Goal: Book appointment/travel/reservation

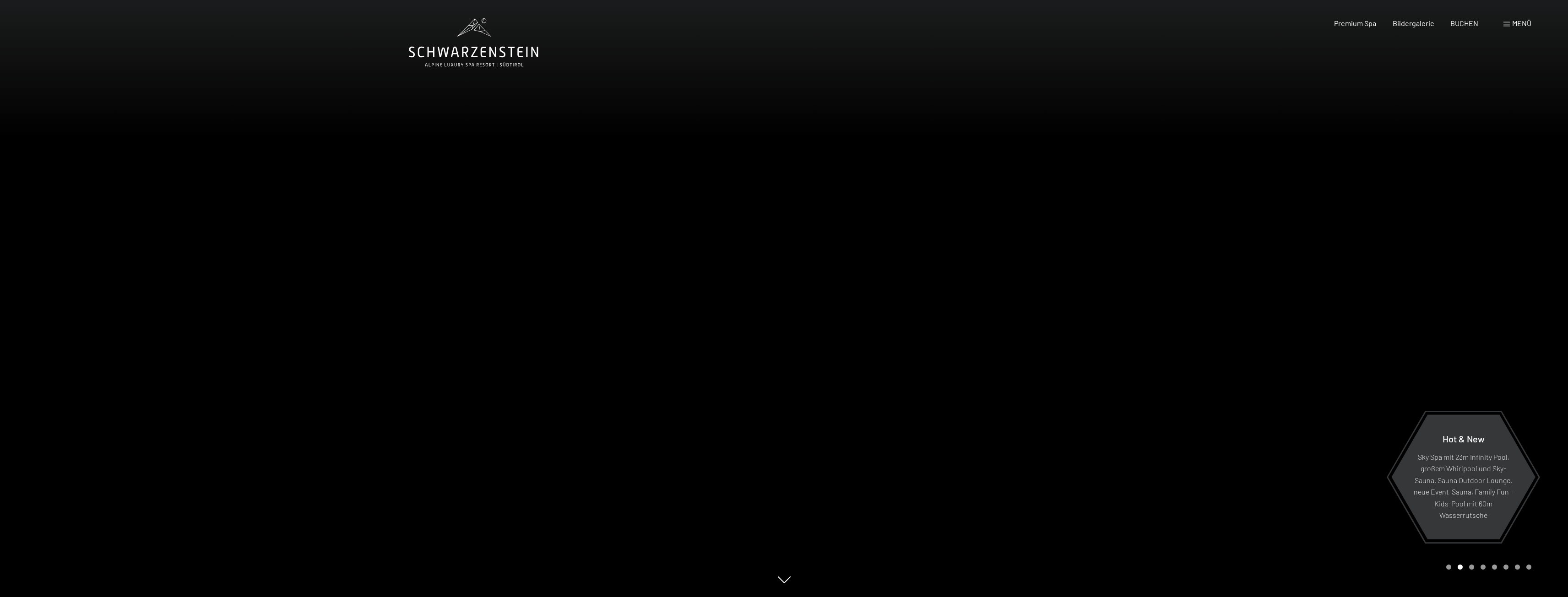
click at [1462, 567] on div "Carousel Page 2 (Current Slide)" at bounding box center [1459, 567] width 5 height 5
click at [1402, 22] on span "Bildergalerie" at bounding box center [1412, 21] width 41 height 8
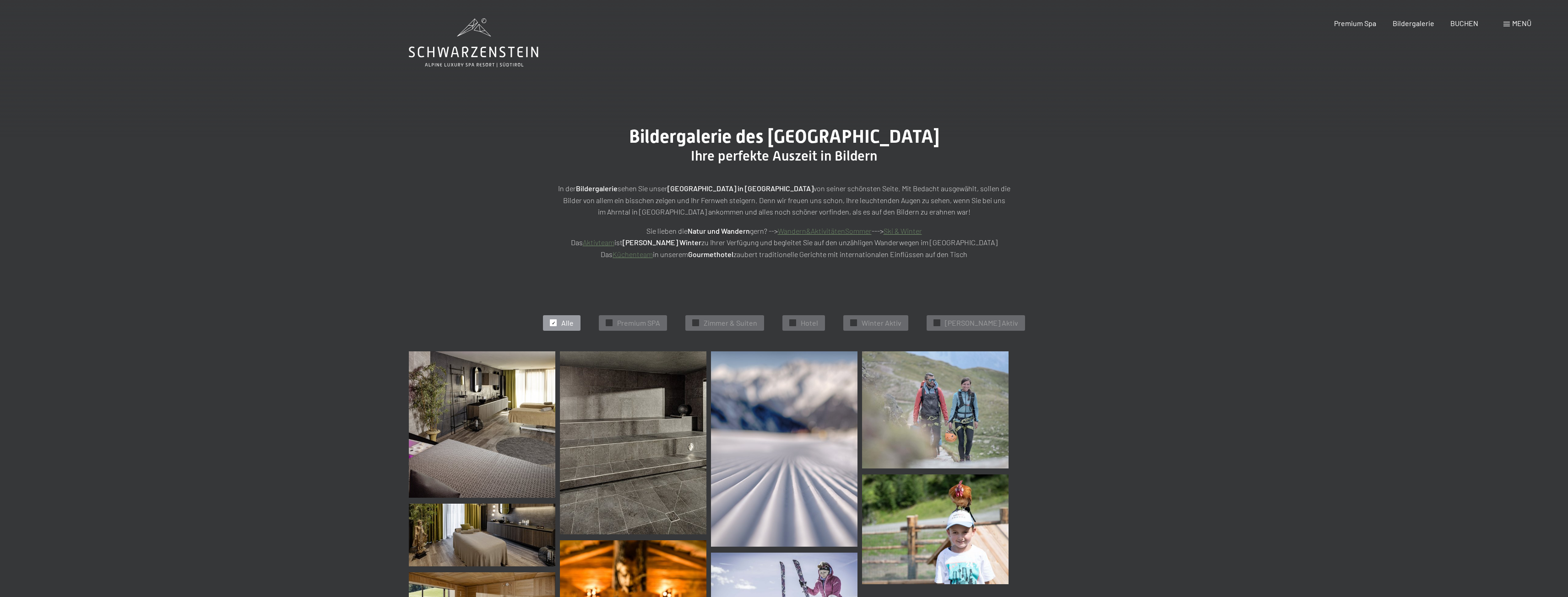
click at [750, 322] on span "Einwilligung Marketing*" at bounding box center [734, 325] width 75 height 9
click at [691, 322] on input "Einwilligung Marketing*" at bounding box center [687, 325] width 9 height 9
checkbox input "false"
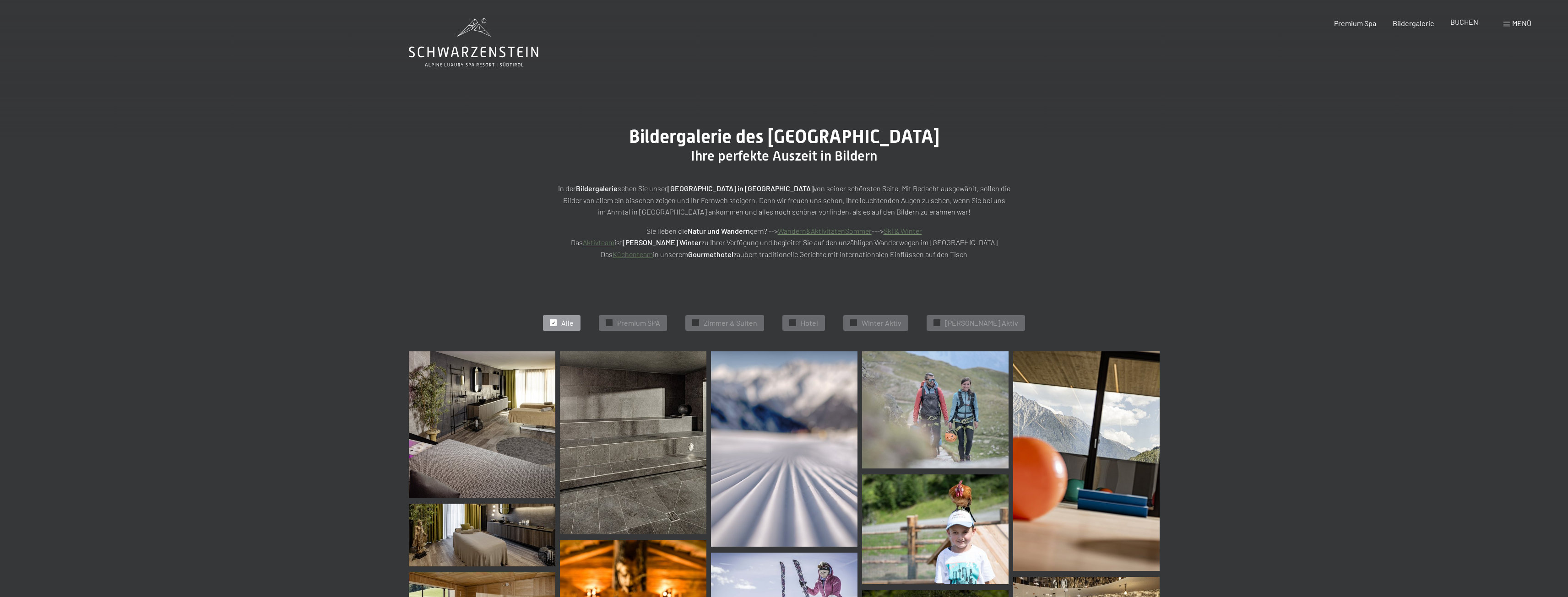
click at [1465, 26] on div "BUCHEN" at bounding box center [1464, 21] width 27 height 10
click at [1462, 24] on span "BUCHEN" at bounding box center [1464, 21] width 27 height 8
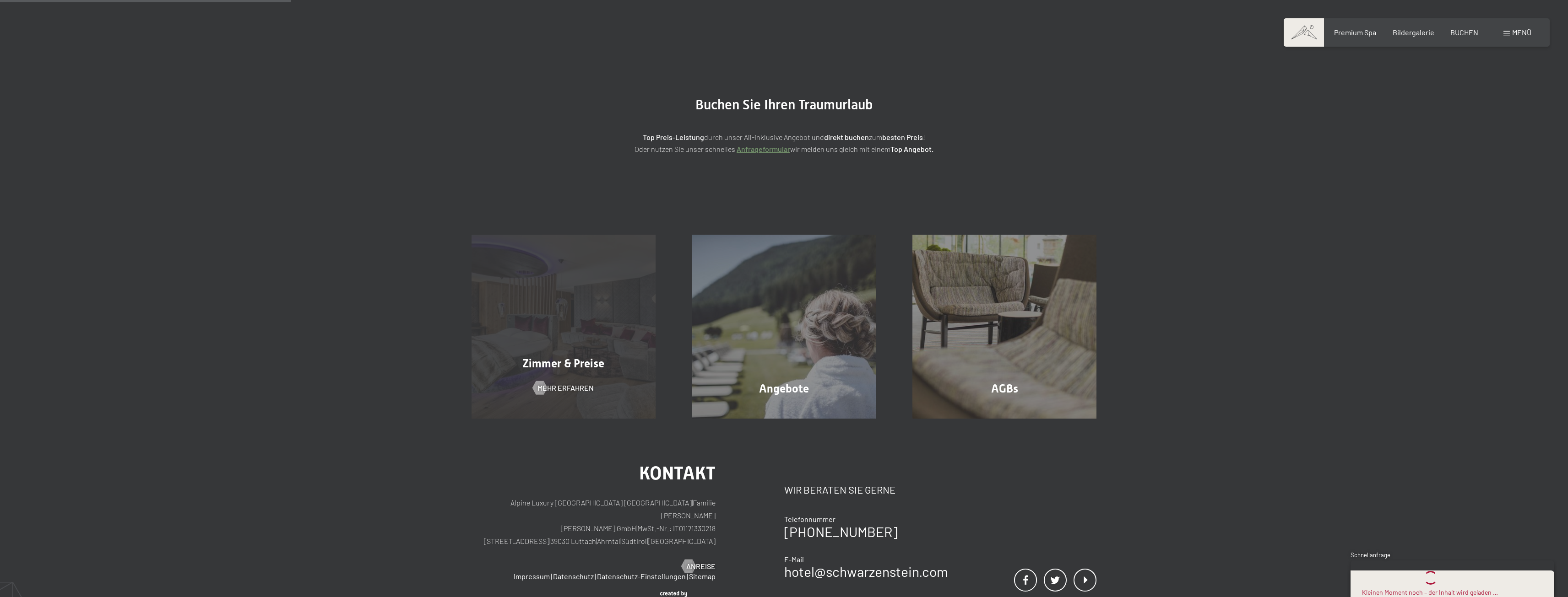
scroll to position [46, 0]
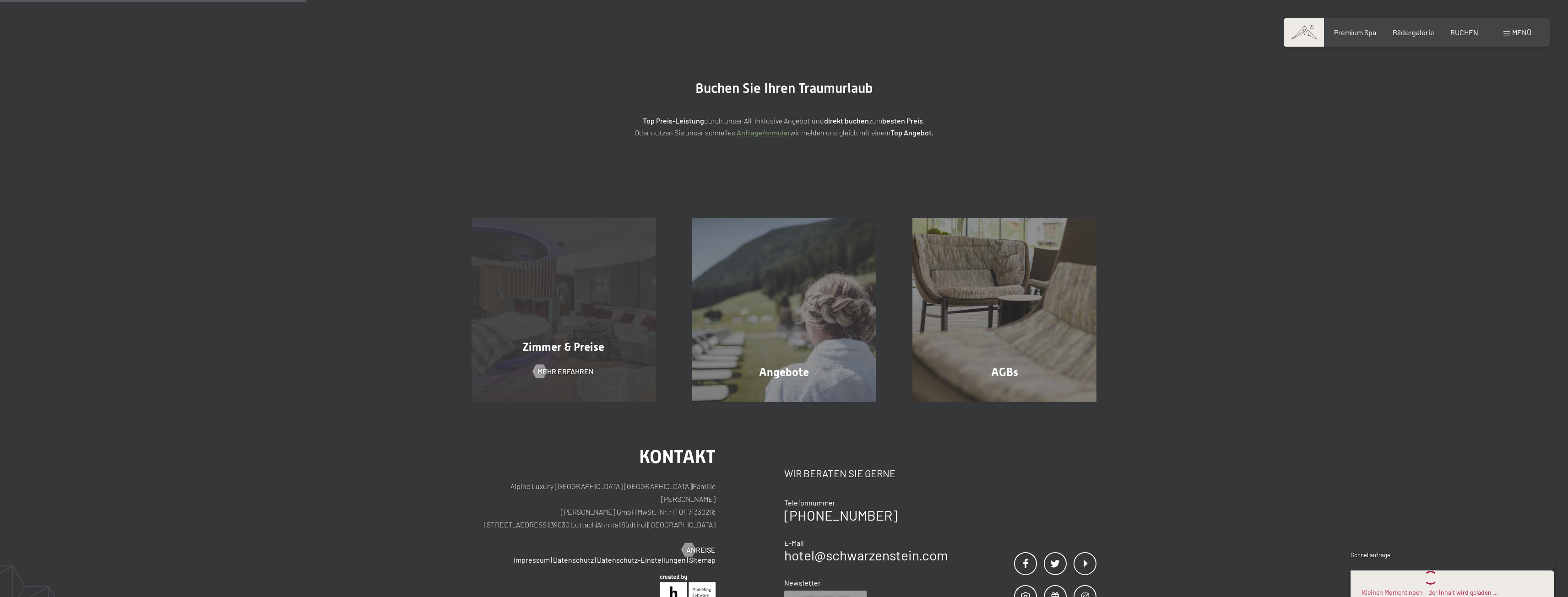
click at [573, 311] on div "Zimmer & Preise Mehr erfahren" at bounding box center [563, 309] width 221 height 184
click at [577, 368] on span "Mehr erfahren" at bounding box center [574, 371] width 56 height 10
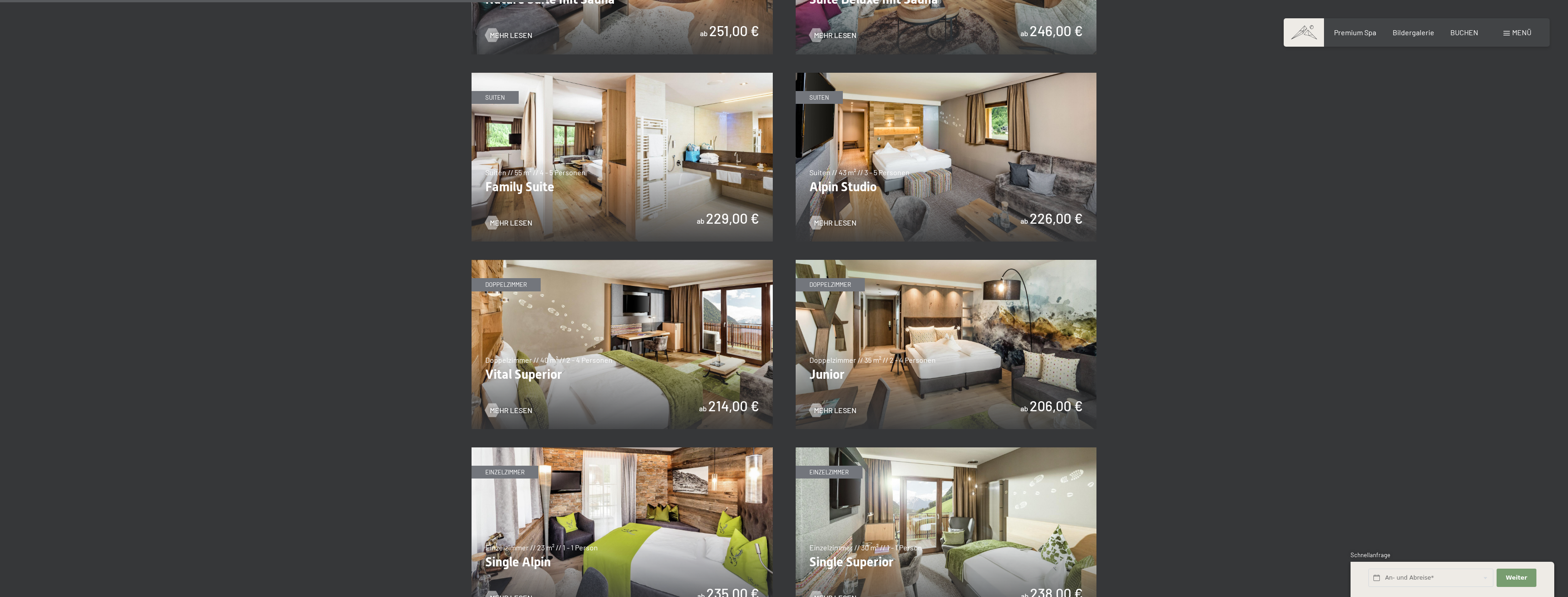
scroll to position [1098, 0]
click at [942, 373] on img at bounding box center [946, 344] width 301 height 169
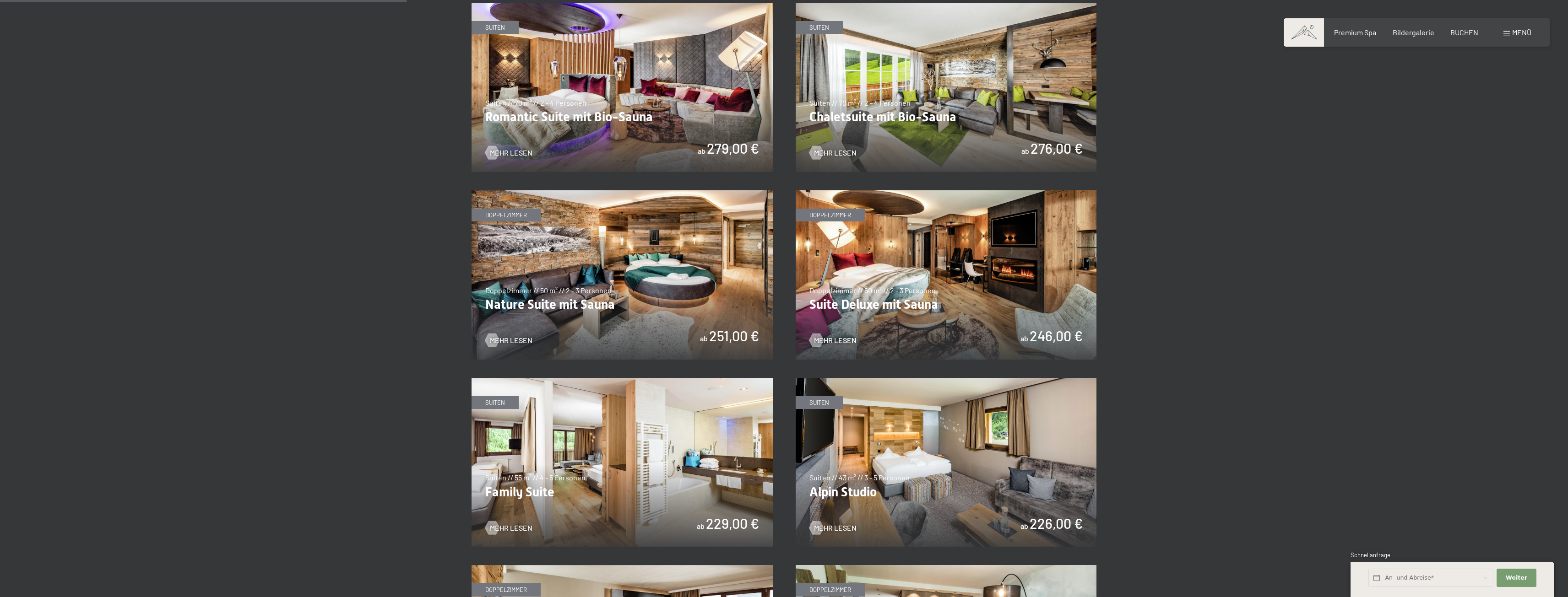
scroll to position [778, 0]
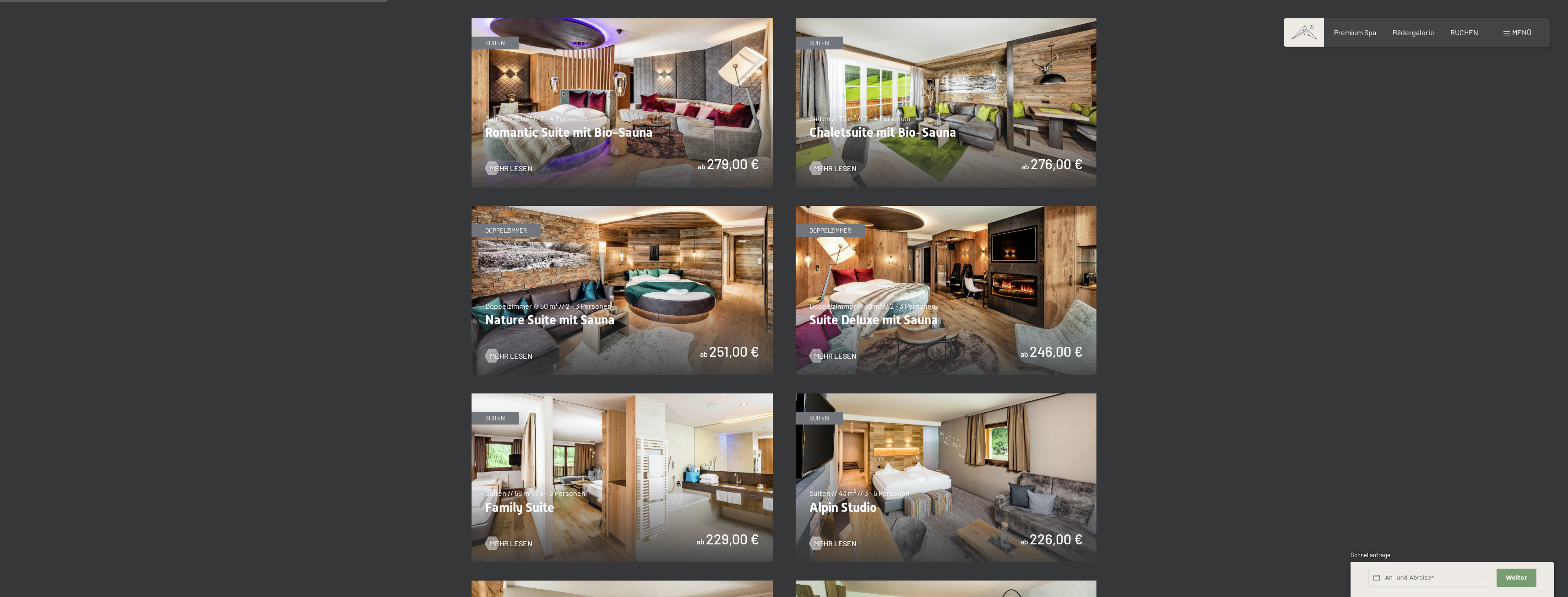
click at [975, 287] on img at bounding box center [946, 290] width 301 height 169
click at [644, 274] on img at bounding box center [622, 290] width 301 height 169
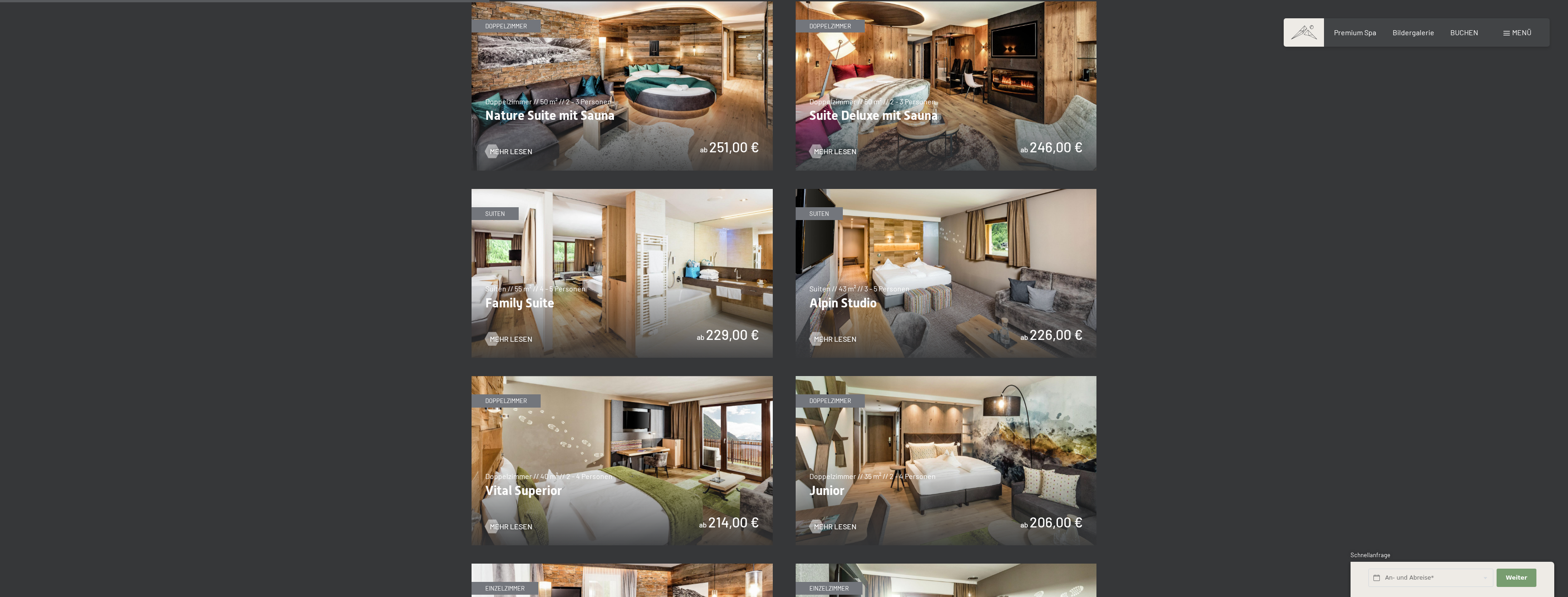
scroll to position [1006, 0]
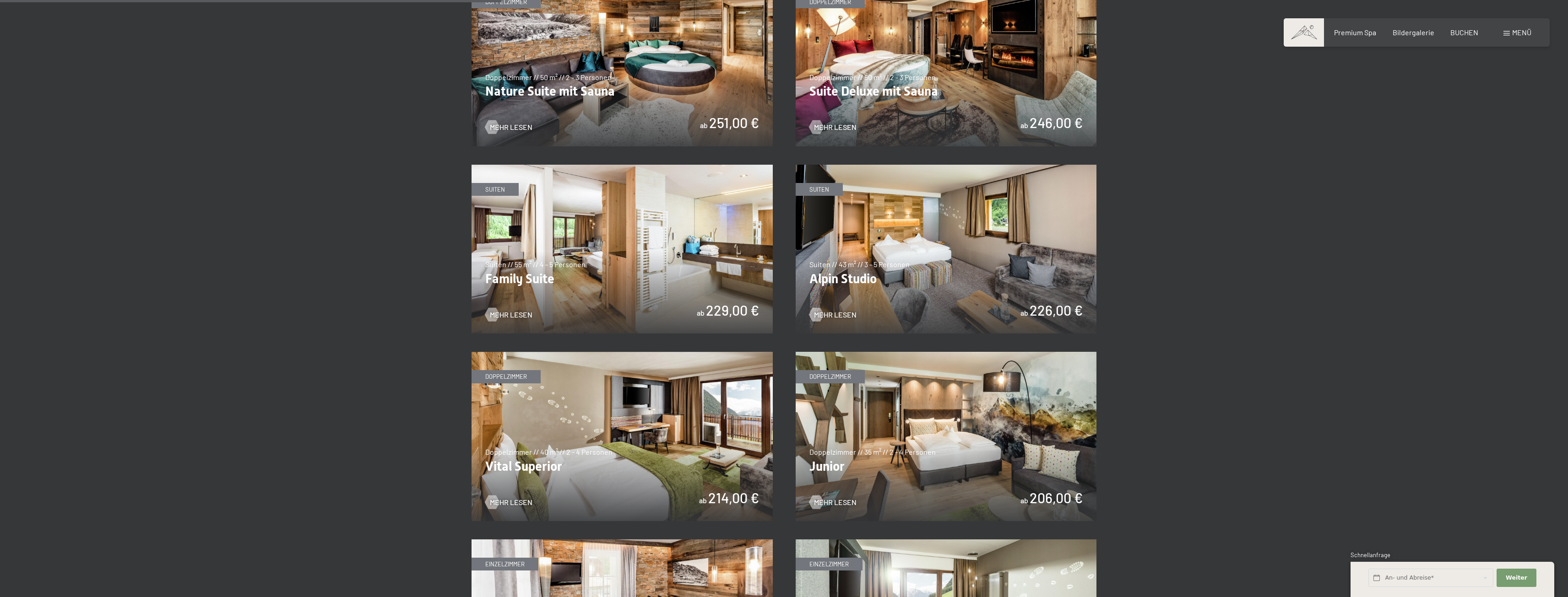
click at [675, 402] on img at bounding box center [622, 436] width 301 height 169
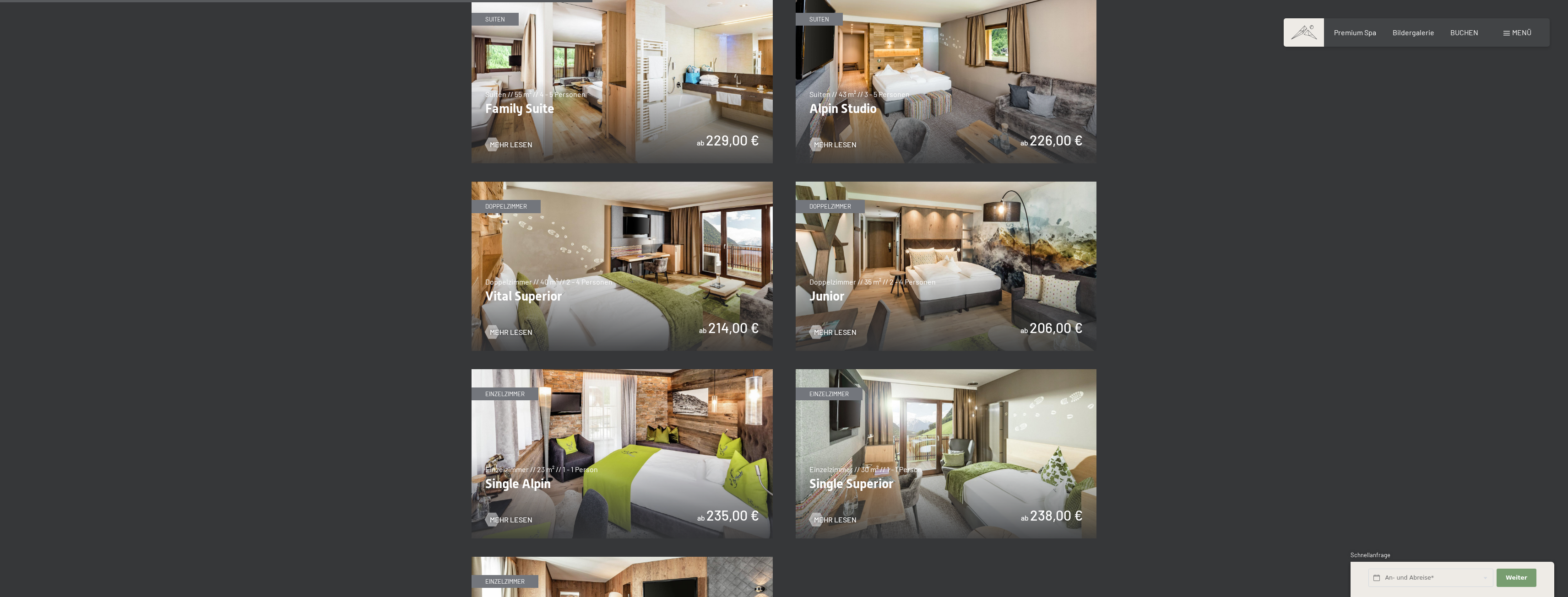
scroll to position [1189, 0]
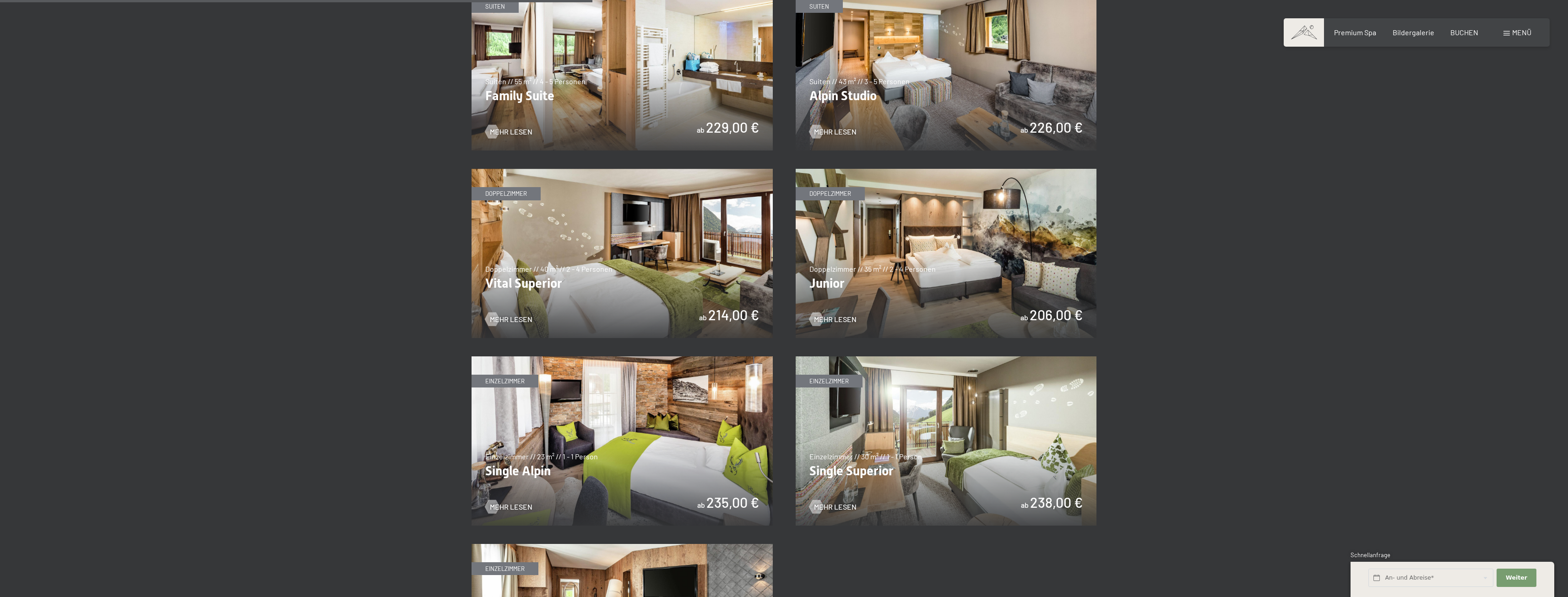
click at [904, 262] on img at bounding box center [946, 253] width 301 height 169
click at [618, 266] on img at bounding box center [622, 253] width 301 height 169
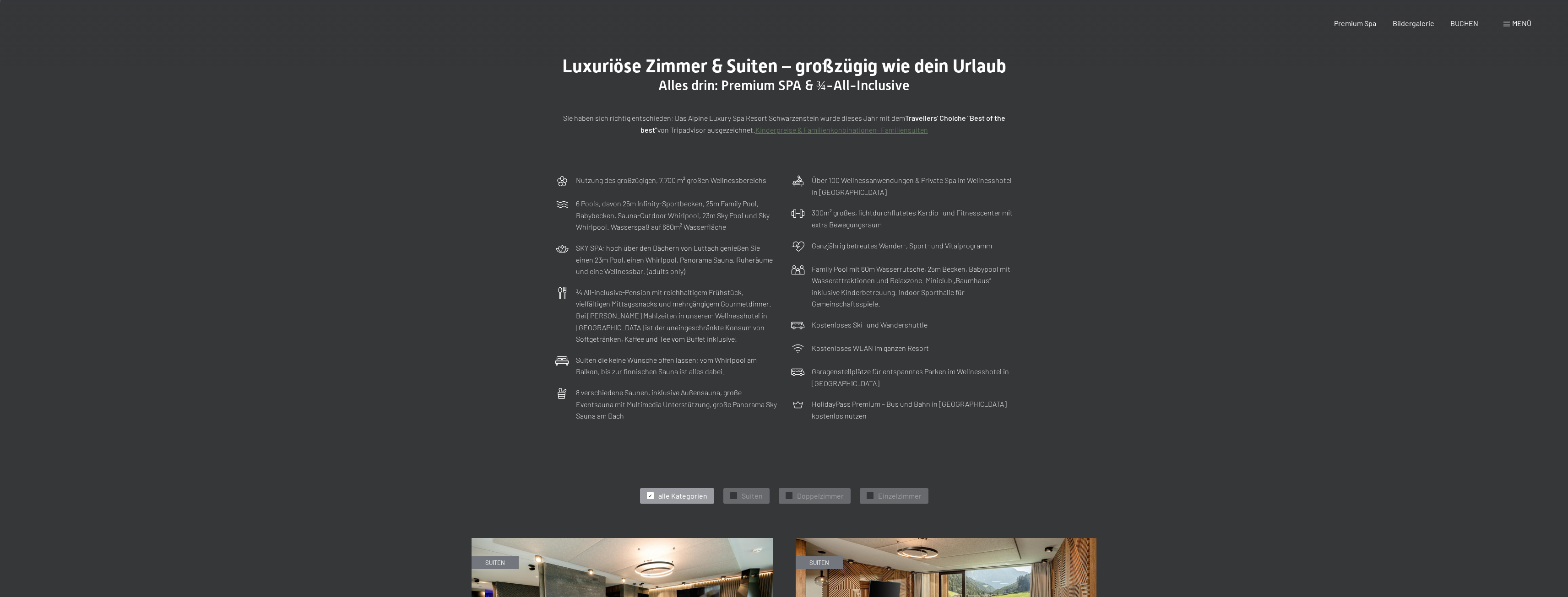
scroll to position [0, 0]
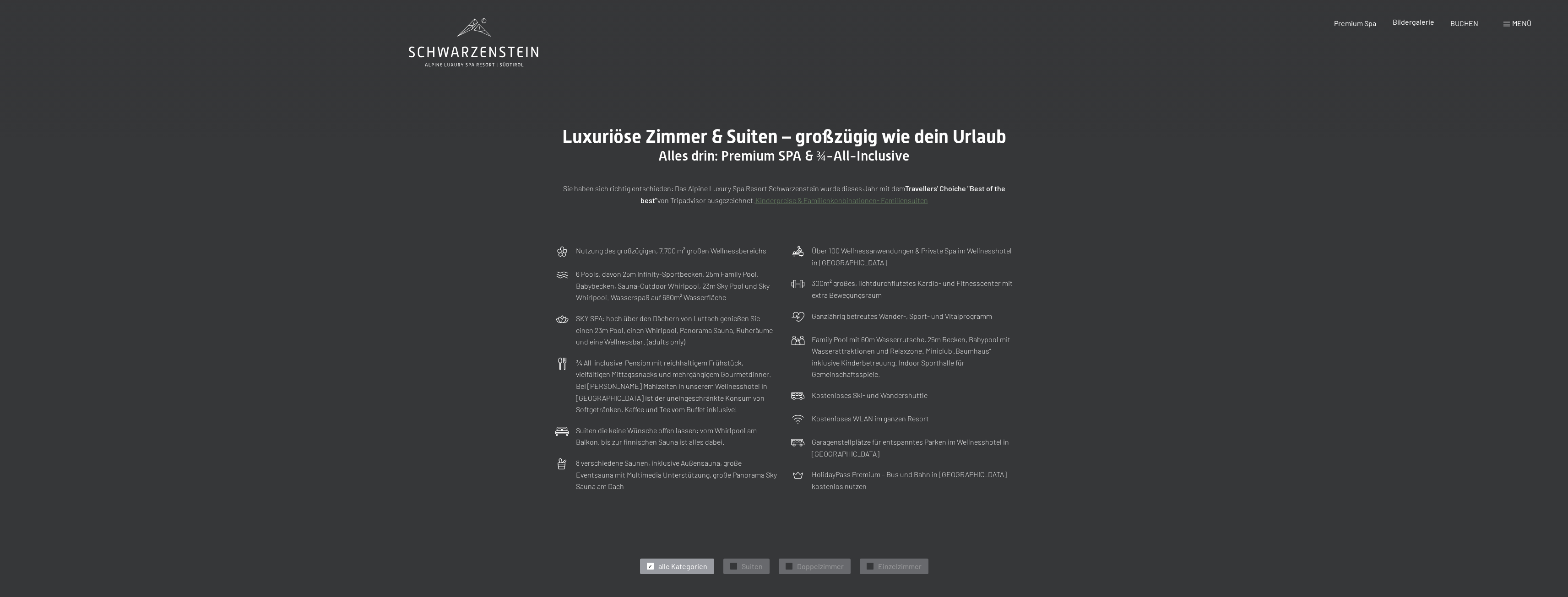
click at [1422, 22] on span "Bildergalerie" at bounding box center [1412, 21] width 41 height 8
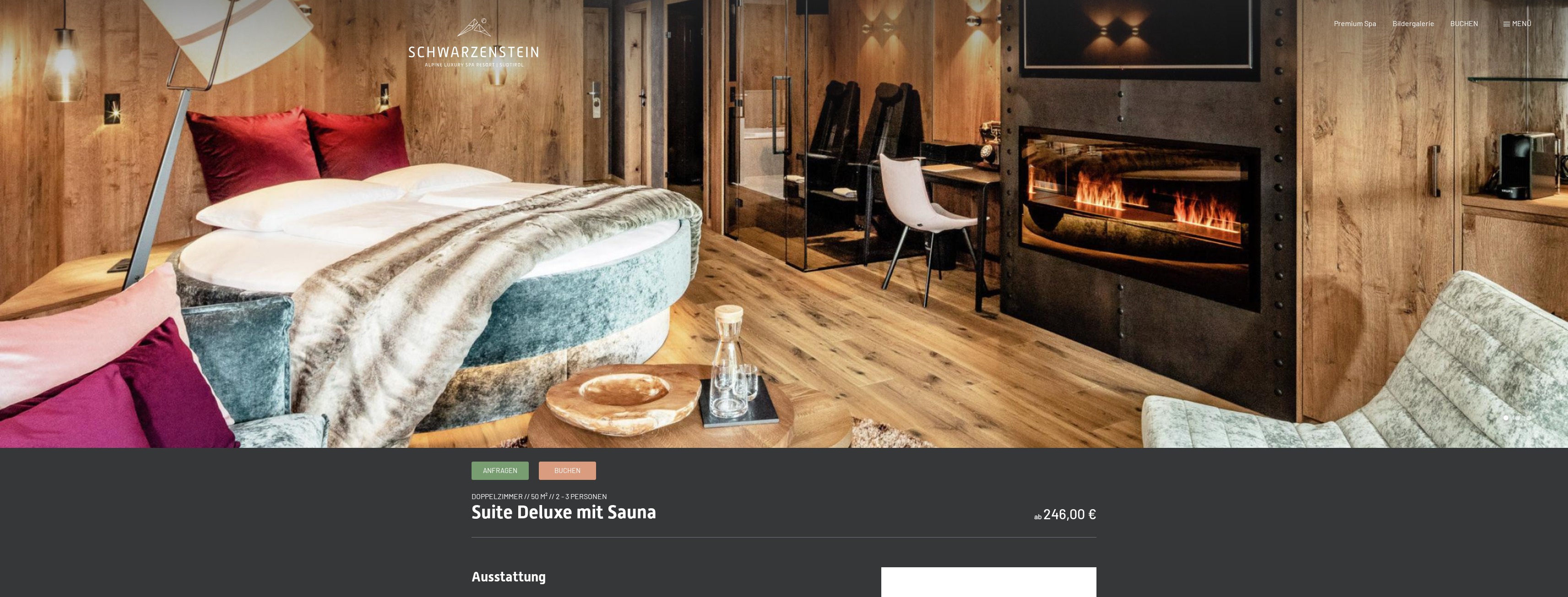
click at [1313, 259] on div at bounding box center [1176, 223] width 784 height 448
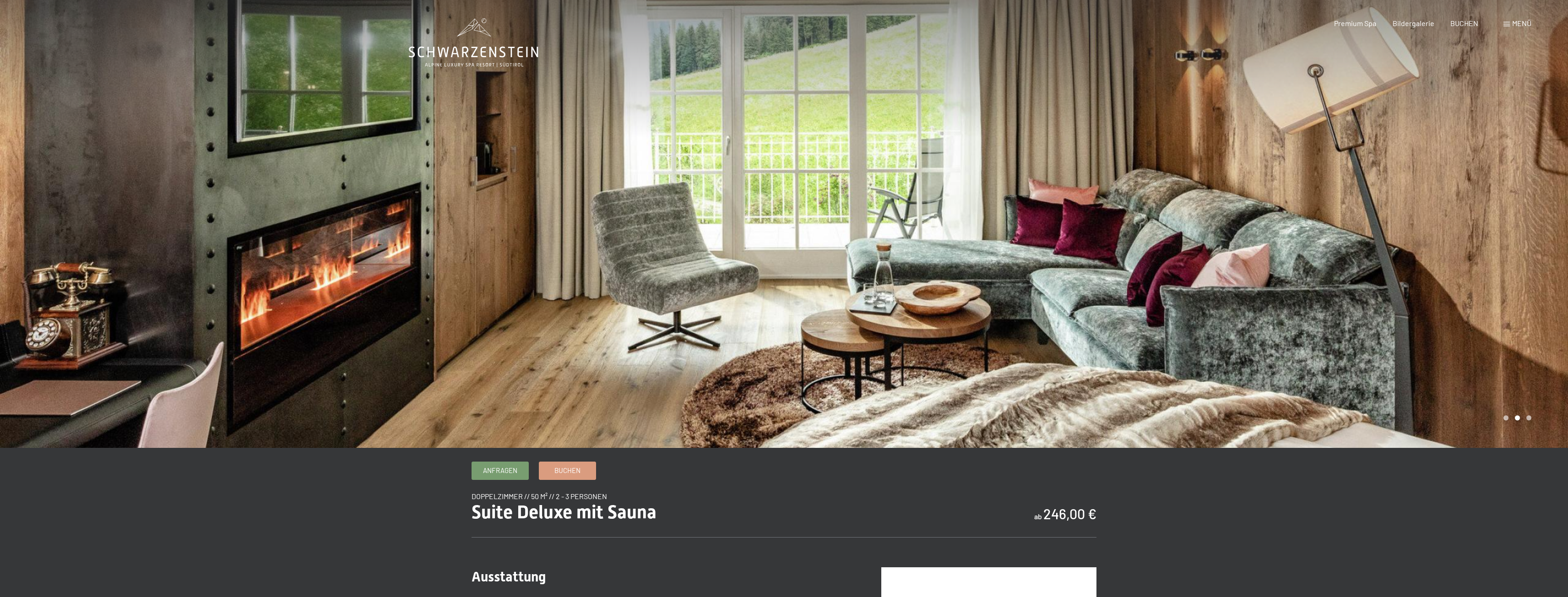
click at [1313, 259] on div at bounding box center [1176, 223] width 784 height 448
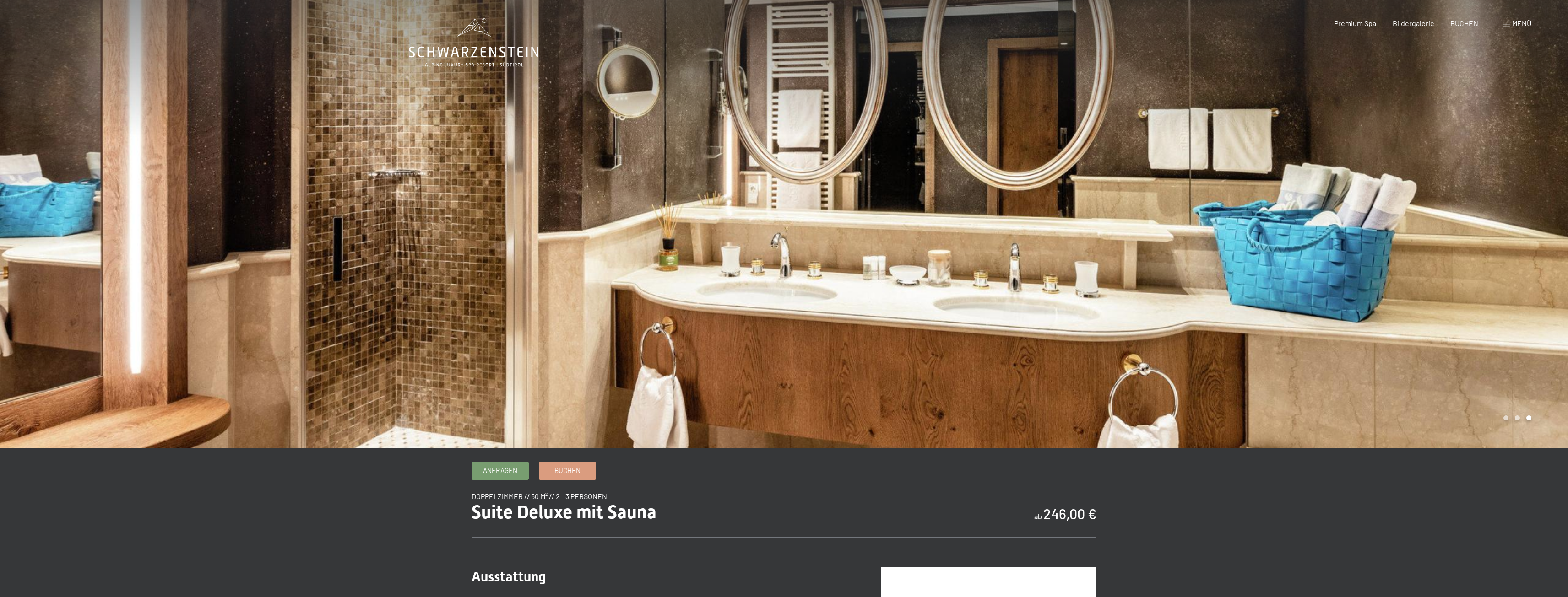
click at [1313, 259] on div at bounding box center [1176, 223] width 784 height 448
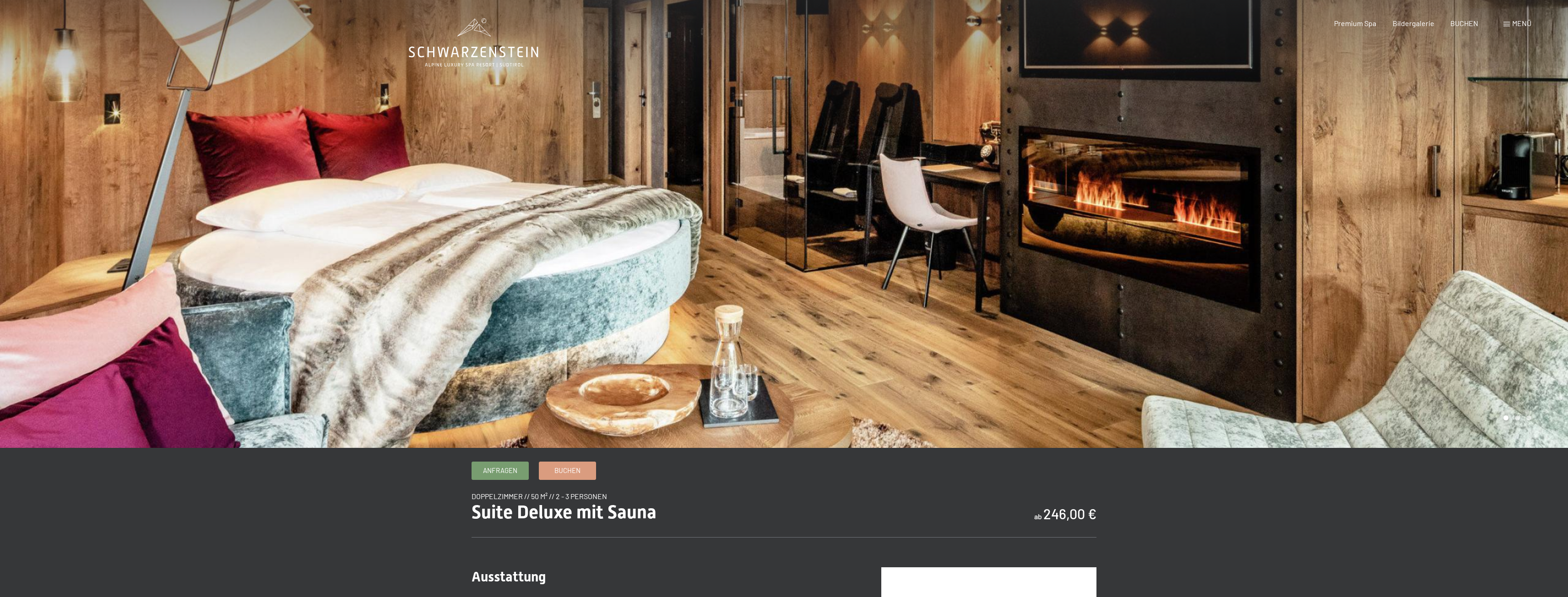
click at [1313, 258] on div at bounding box center [1176, 223] width 784 height 448
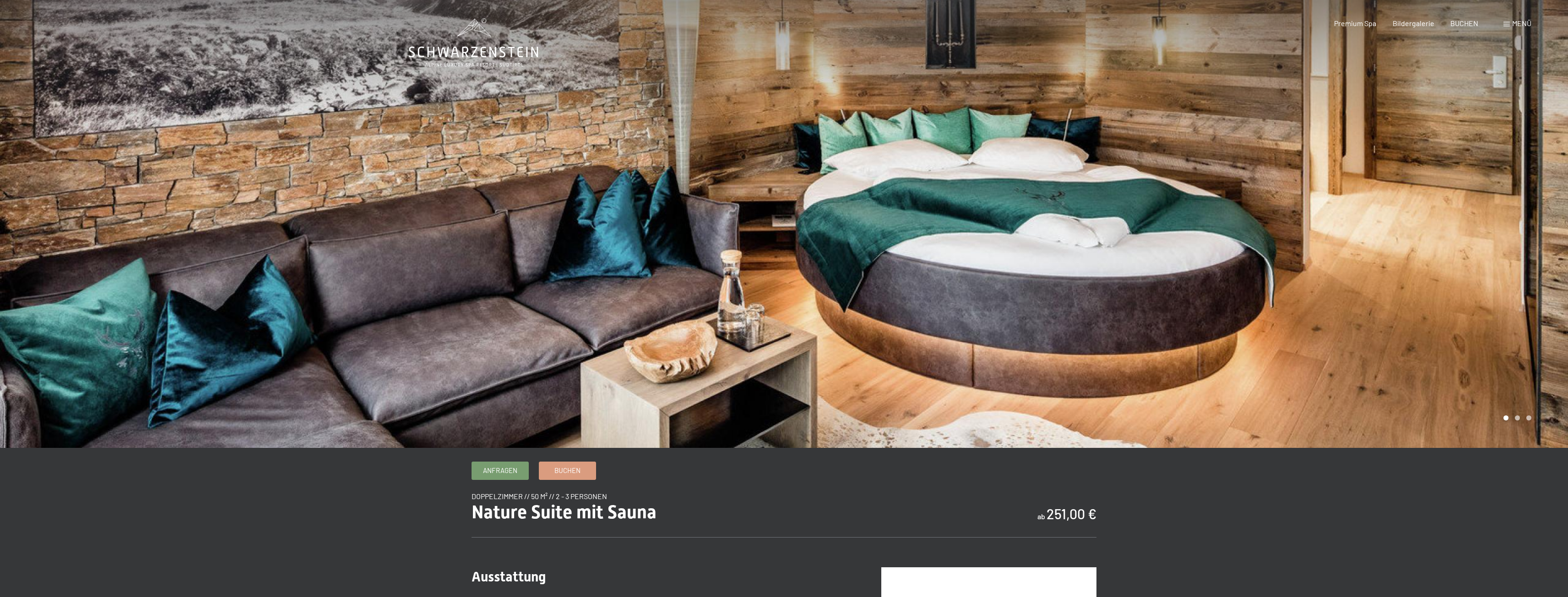
click at [1358, 251] on div at bounding box center [1176, 223] width 784 height 448
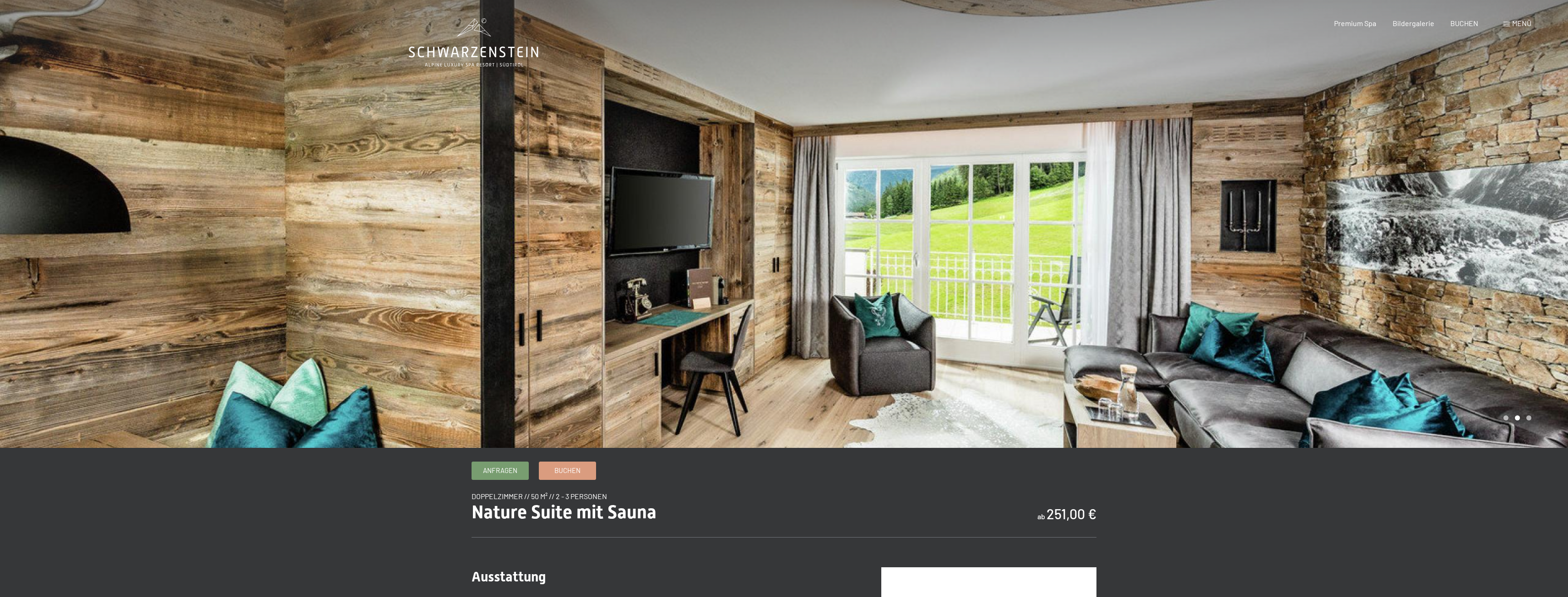
click at [1356, 252] on div at bounding box center [1176, 223] width 784 height 448
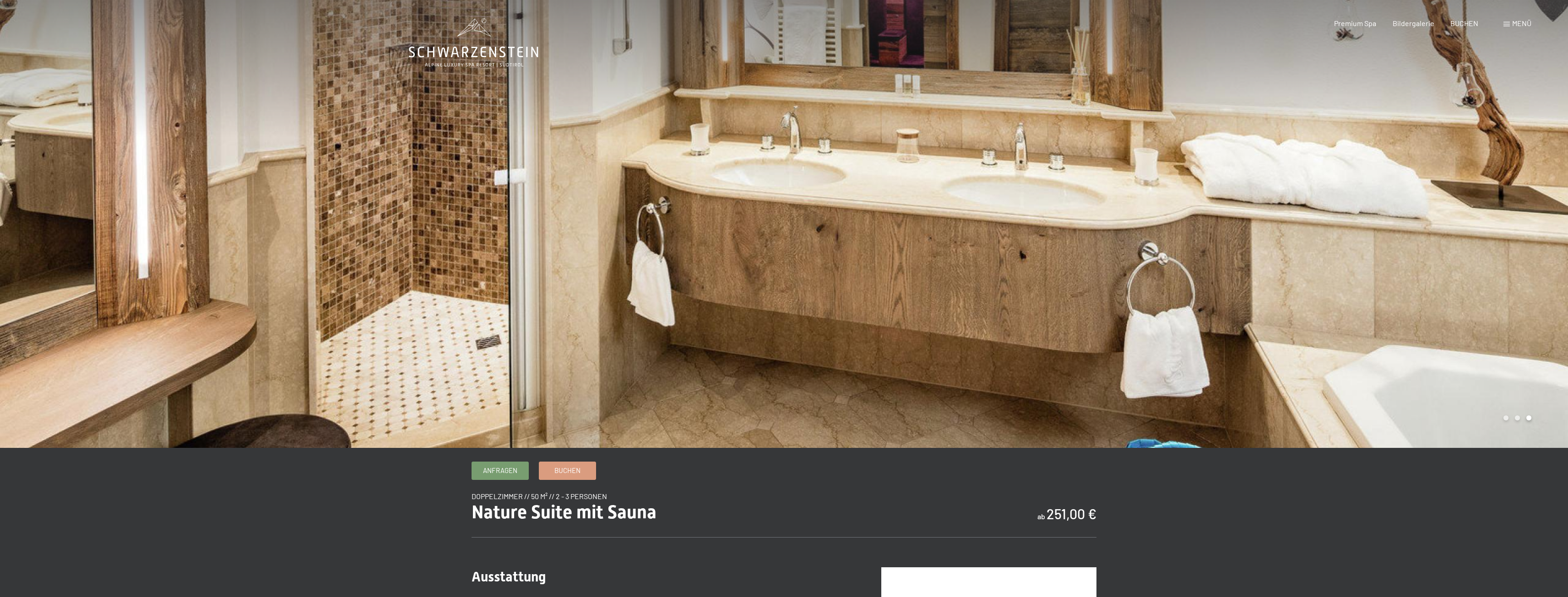
click at [1356, 252] on div at bounding box center [1176, 223] width 784 height 448
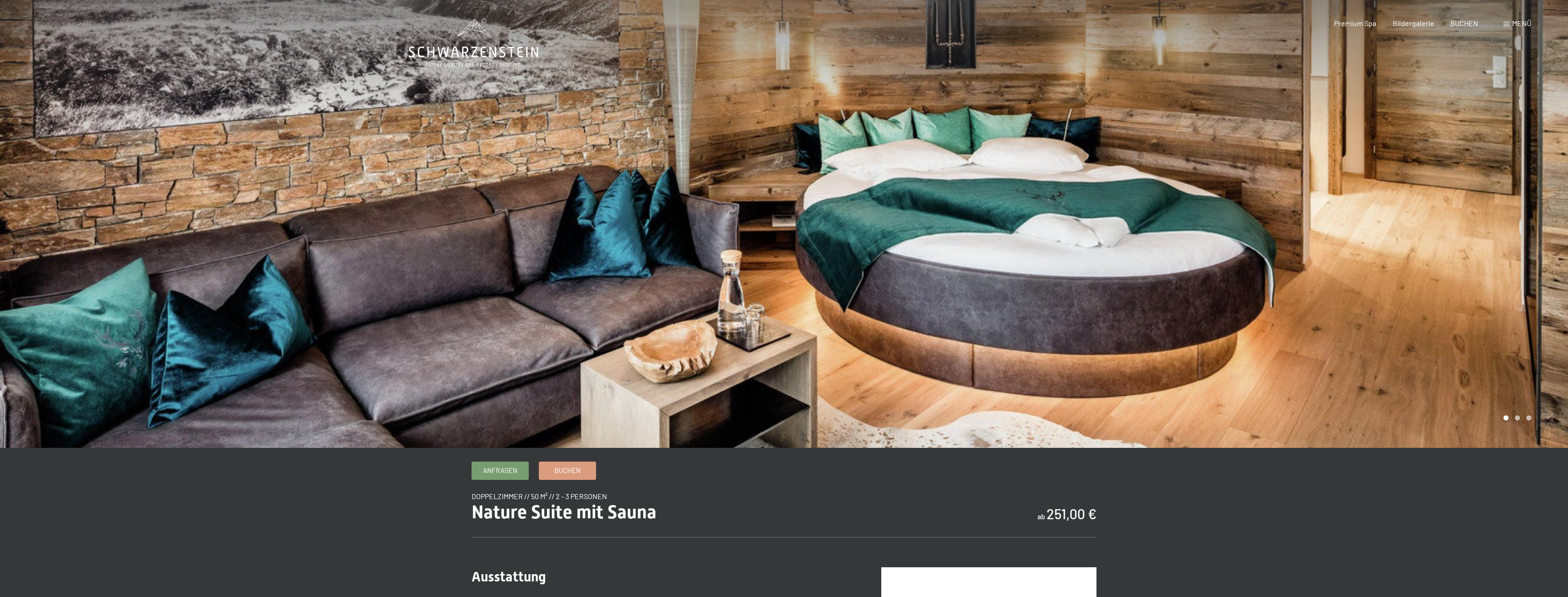
click at [1356, 252] on div at bounding box center [1176, 223] width 784 height 448
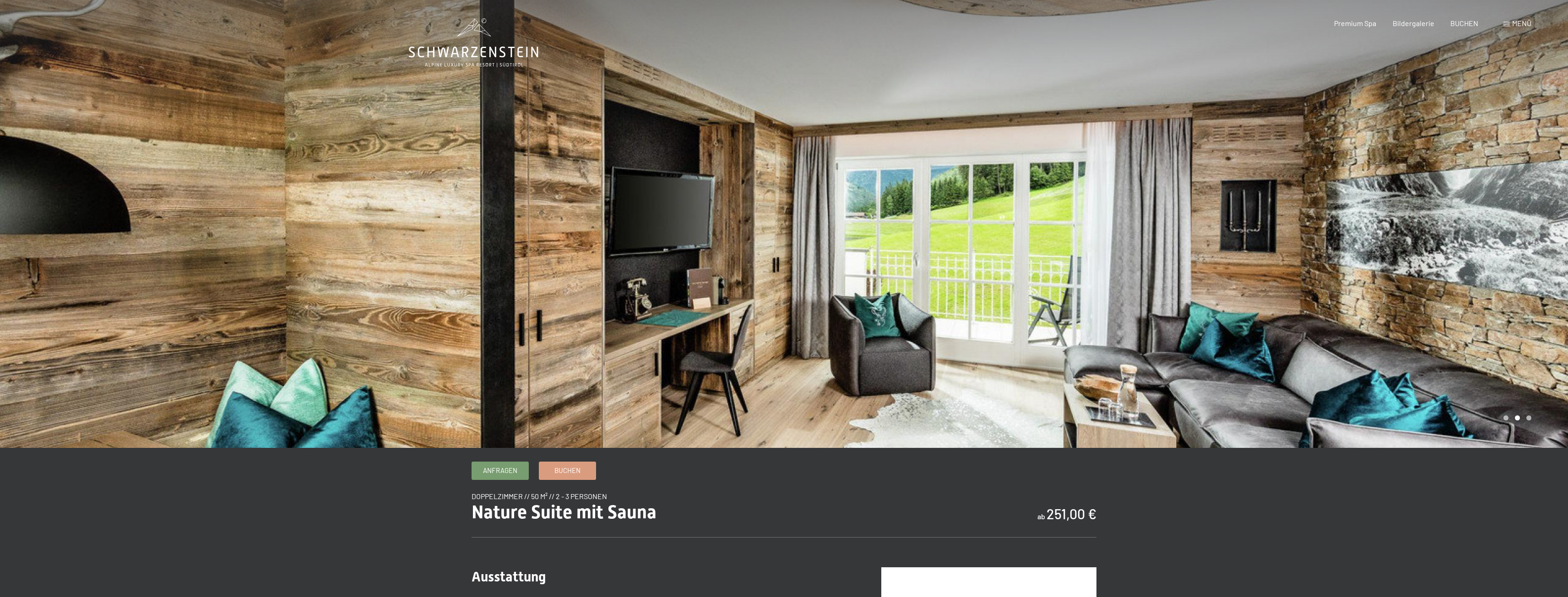
click at [1356, 252] on div at bounding box center [1176, 223] width 784 height 448
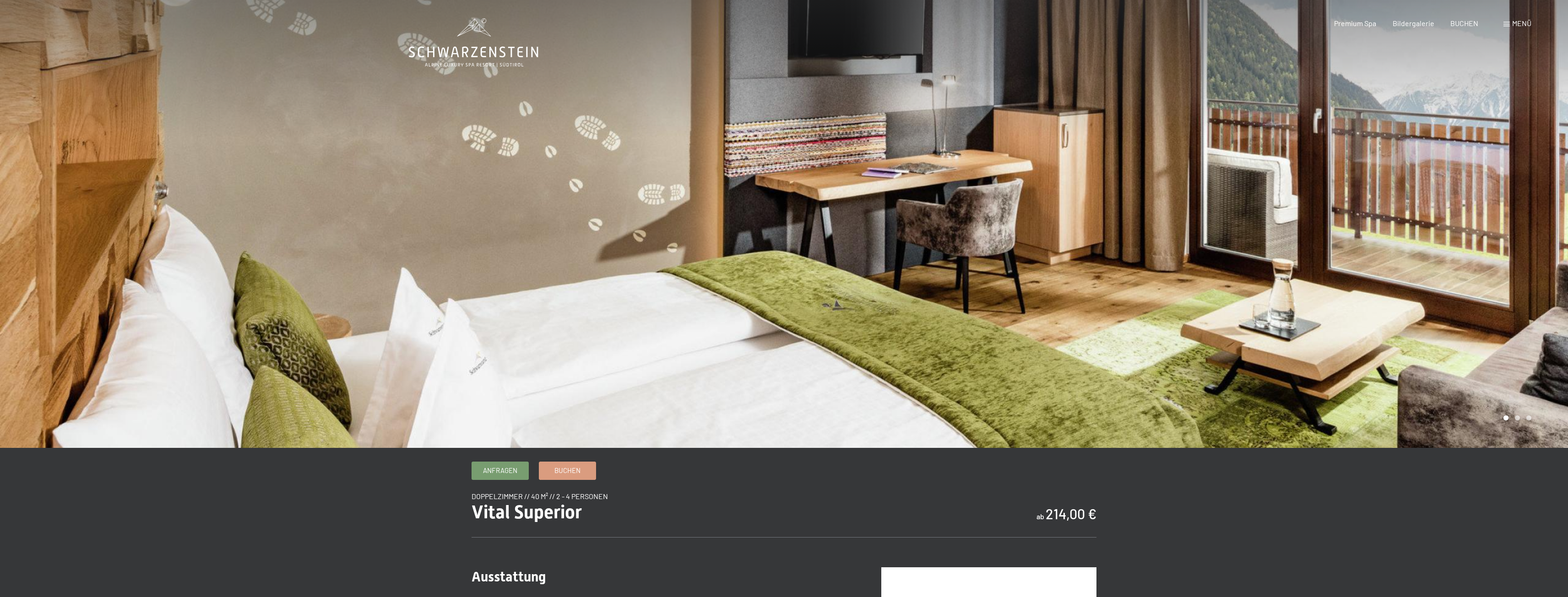
click at [1367, 208] on div at bounding box center [1176, 223] width 784 height 448
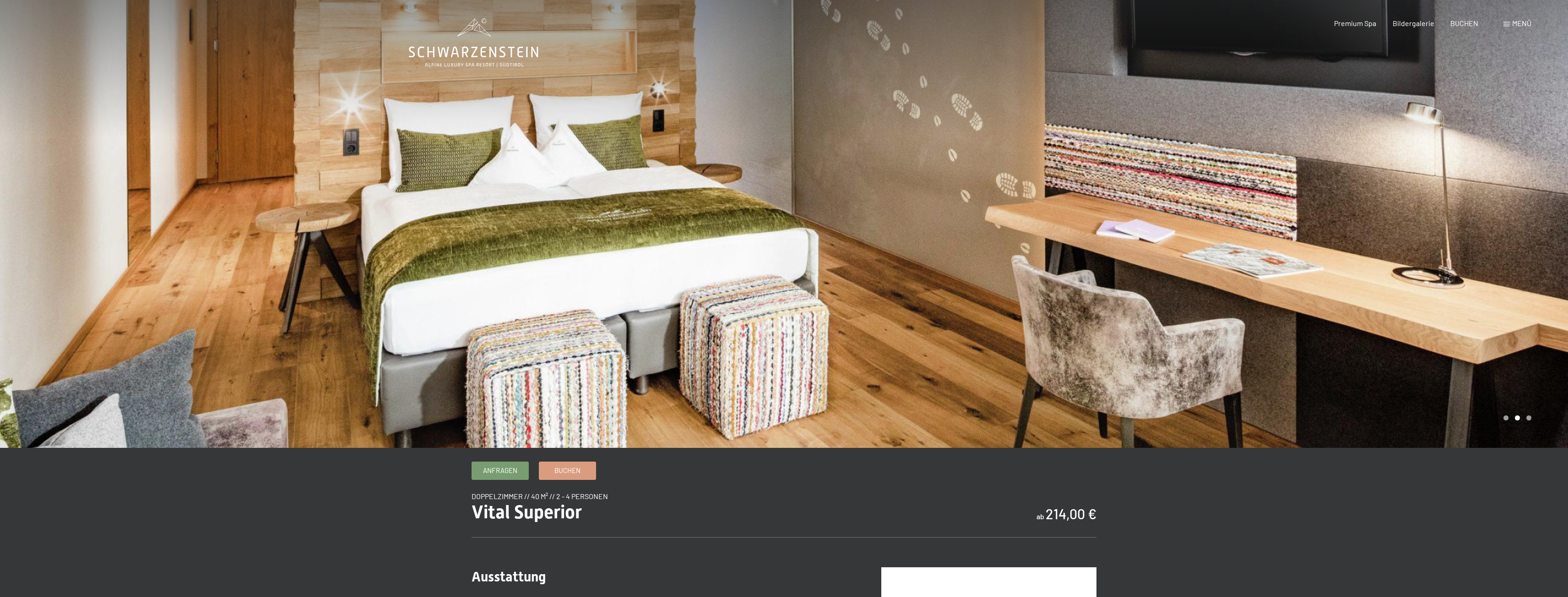
click at [1388, 201] on div at bounding box center [1176, 223] width 784 height 448
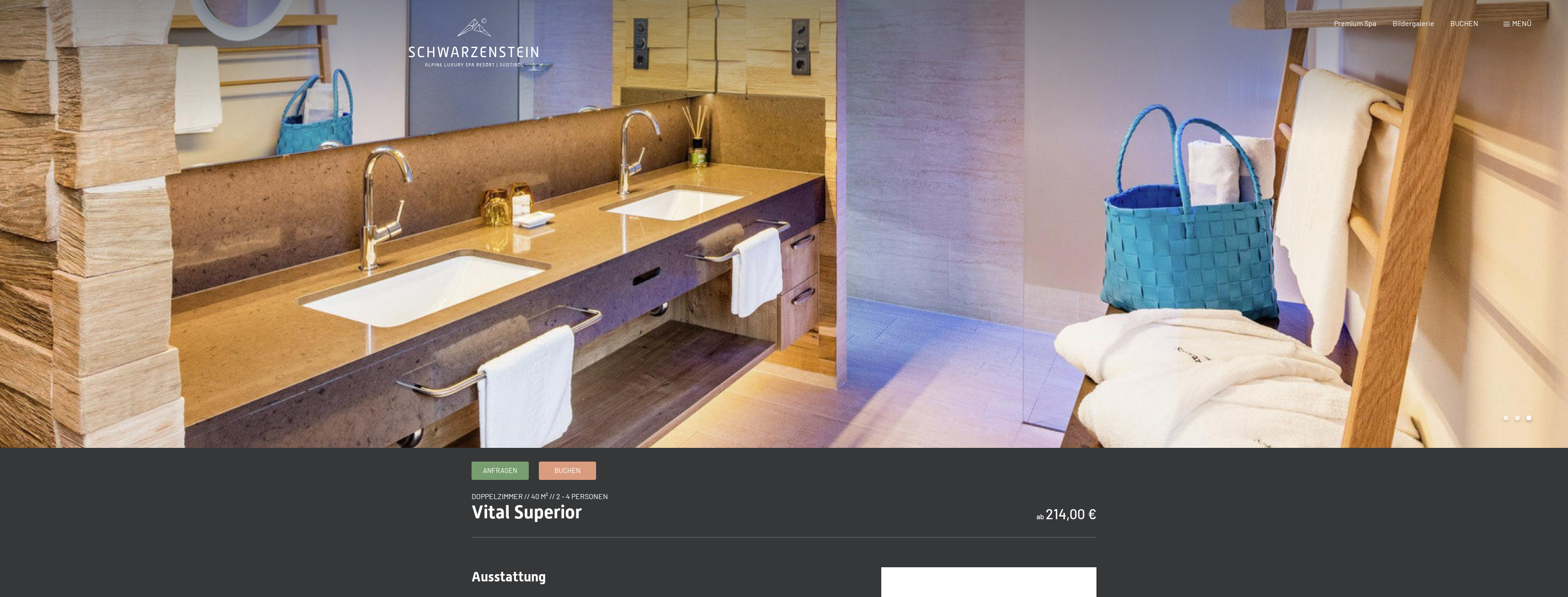
click at [1407, 127] on div at bounding box center [1176, 223] width 784 height 448
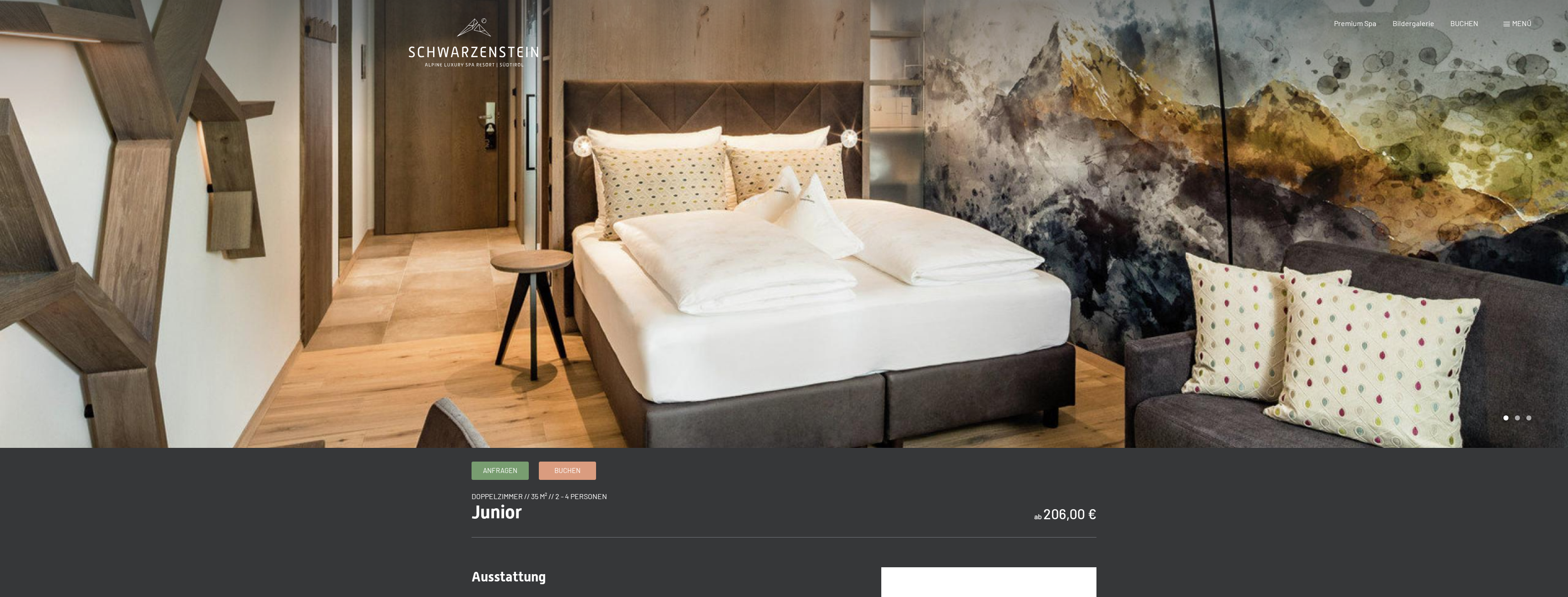
click at [1386, 194] on div at bounding box center [1176, 223] width 784 height 448
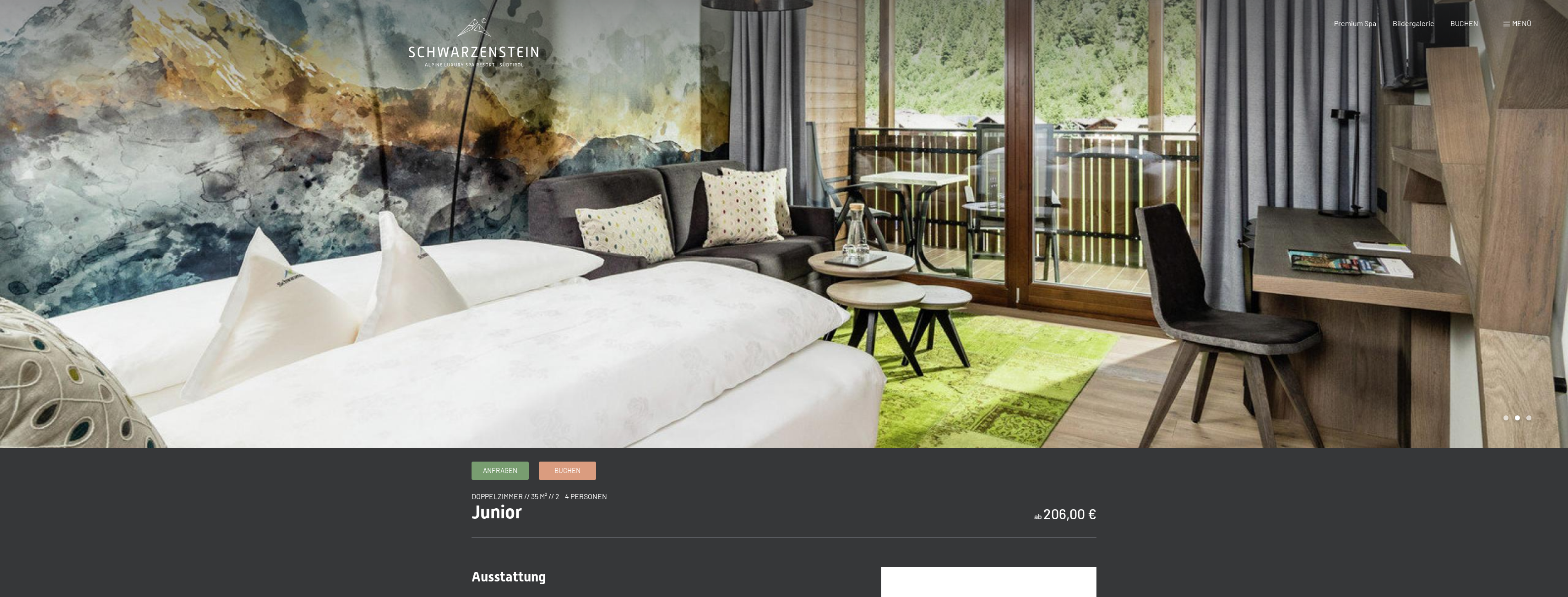
click at [1386, 194] on div at bounding box center [1176, 223] width 784 height 448
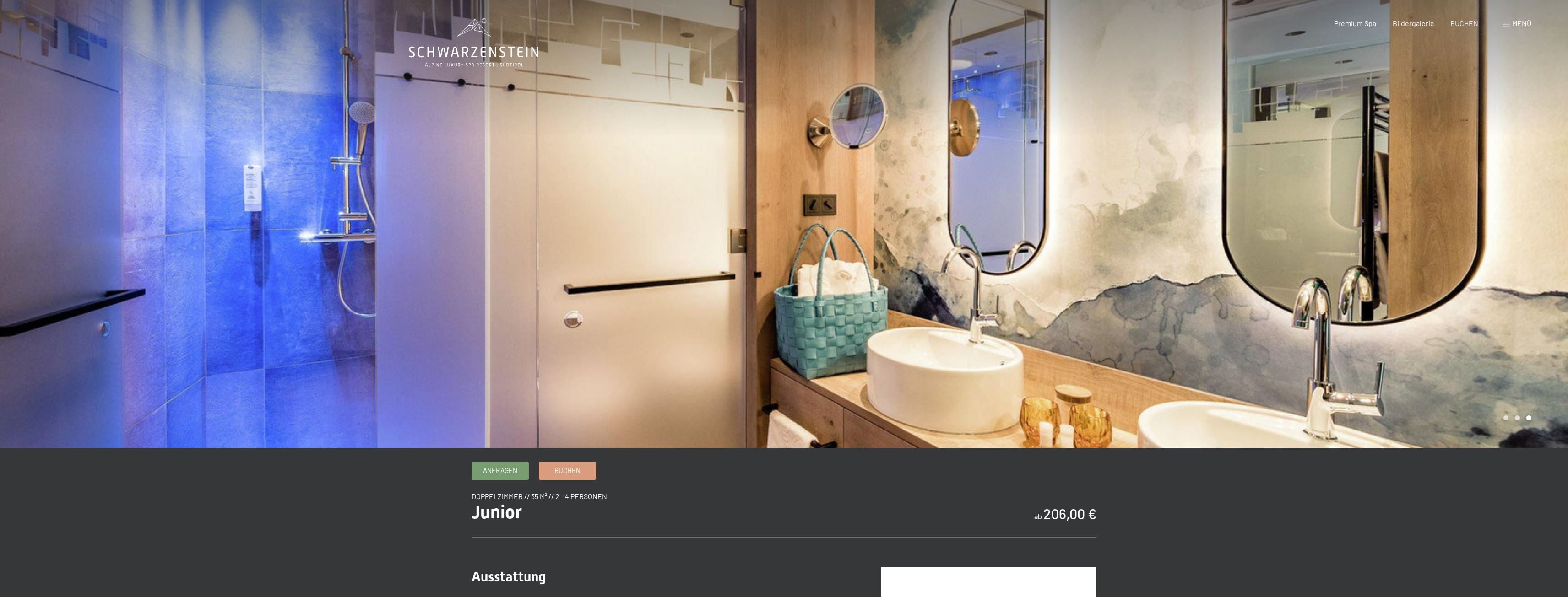
click at [1341, 179] on div at bounding box center [1176, 223] width 784 height 448
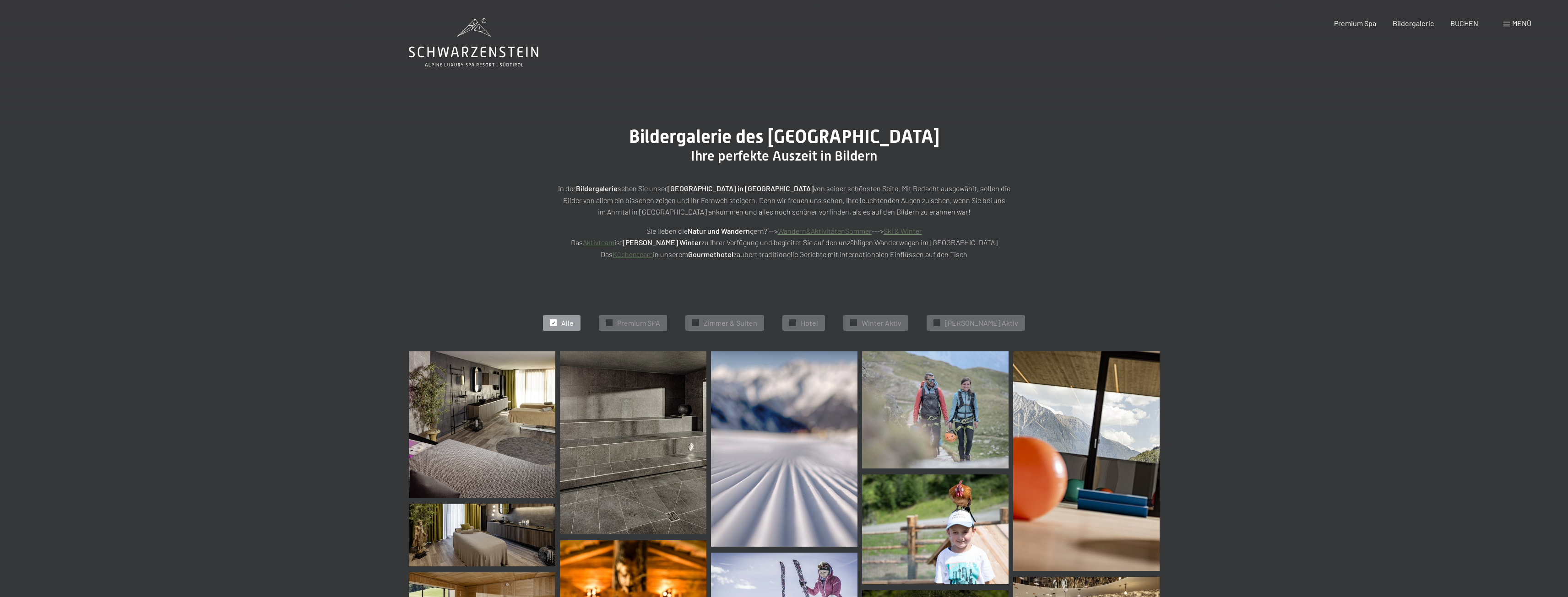
click at [465, 40] on icon at bounding box center [473, 42] width 129 height 49
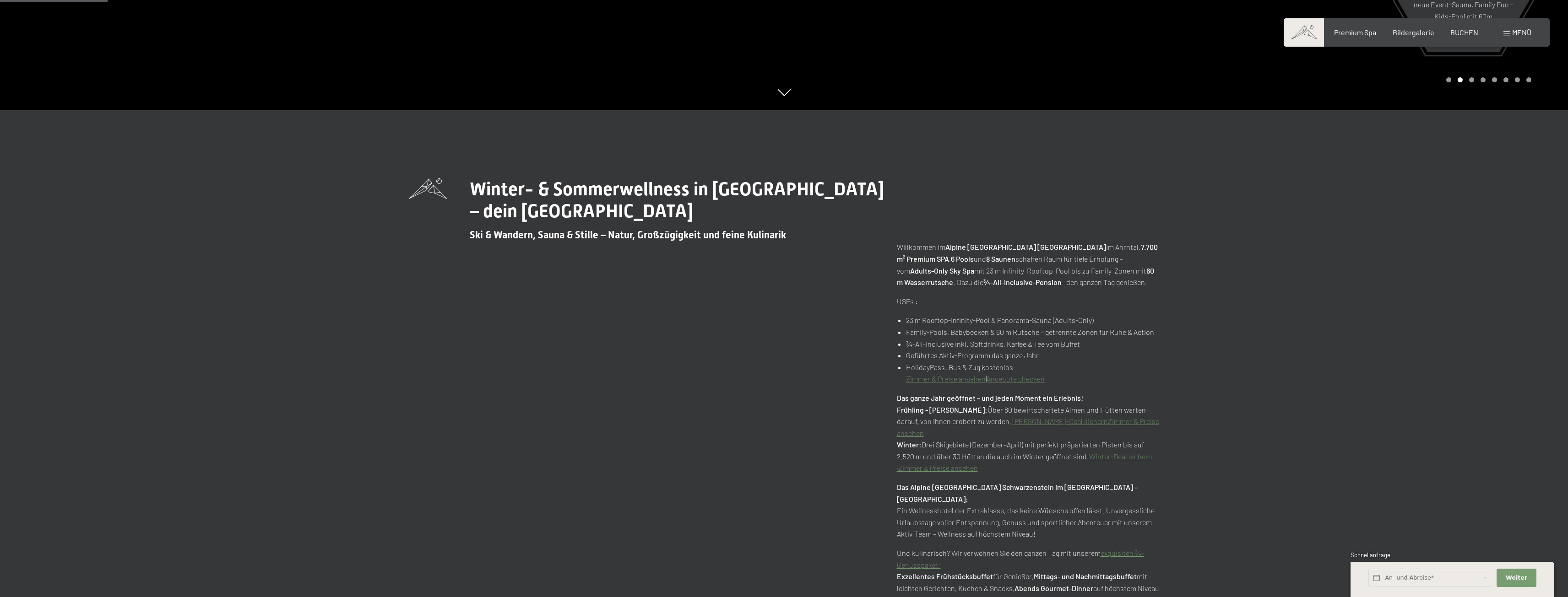
scroll to position [504, 0]
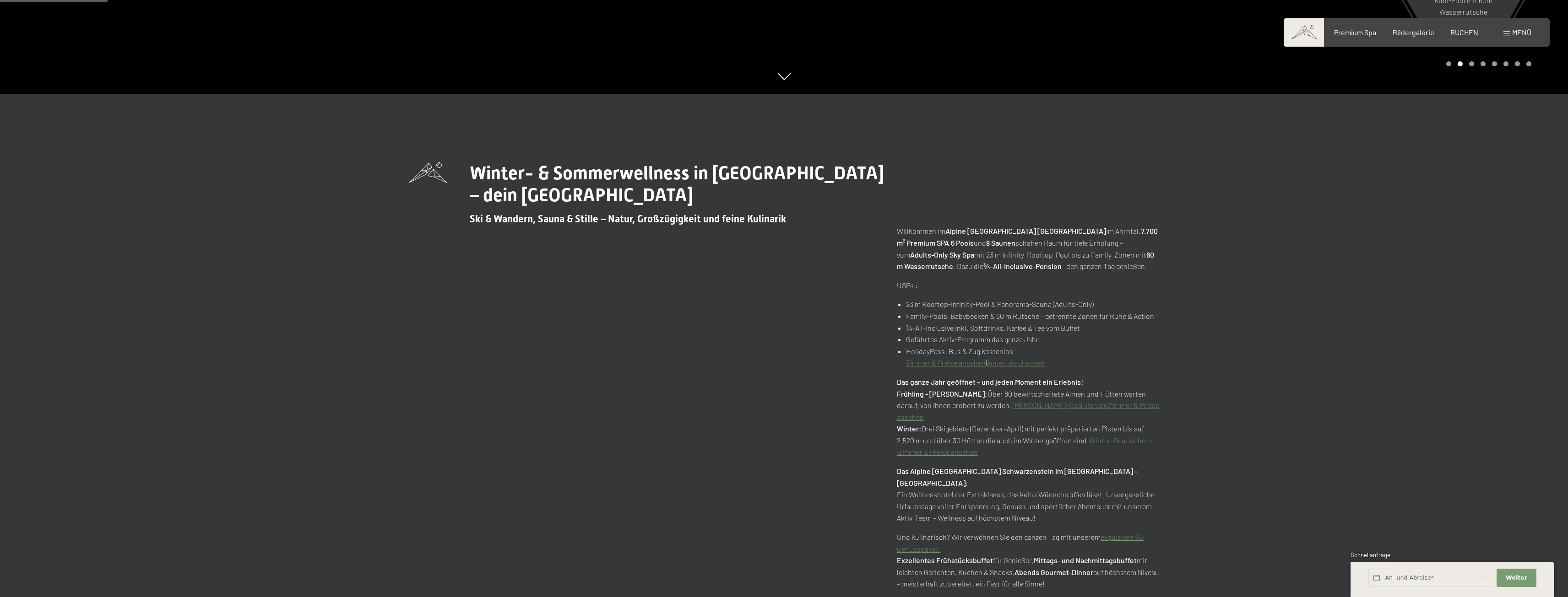
click at [956, 451] on link "Zimmer & Preise ansehen" at bounding box center [938, 451] width 80 height 8
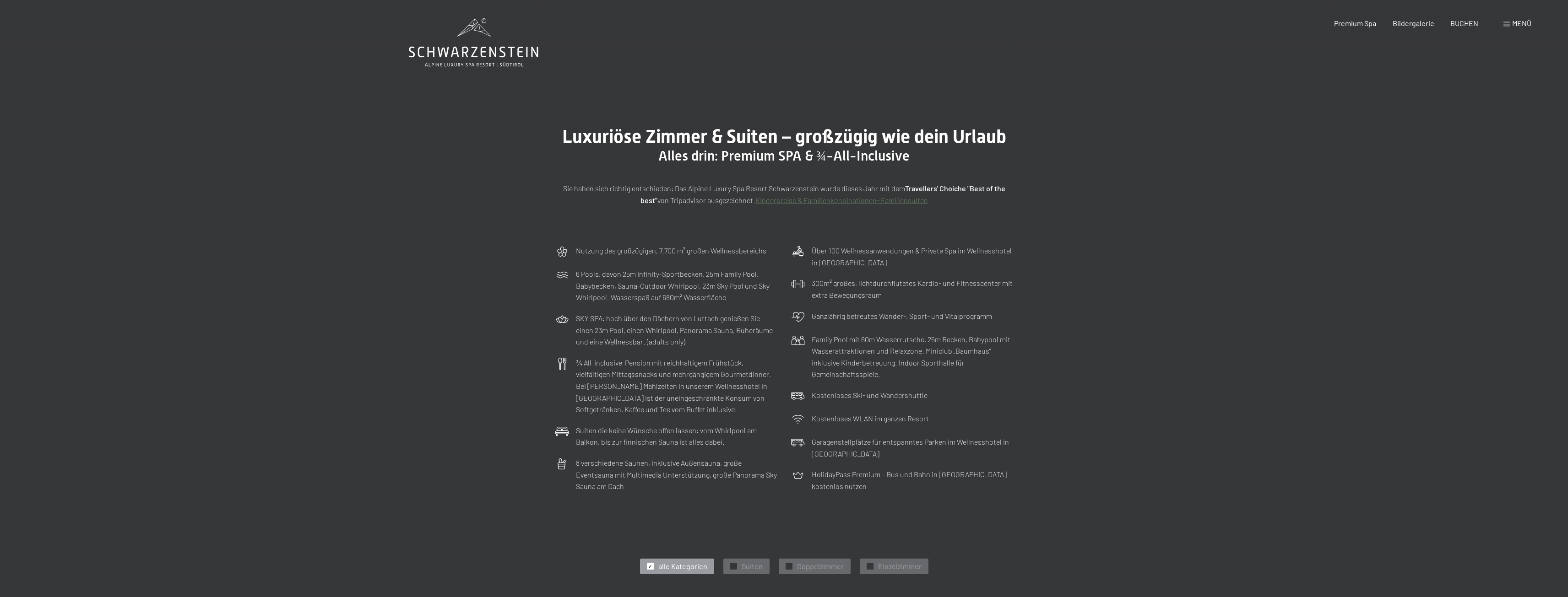
click at [1507, 27] on div "Menü" at bounding box center [1517, 23] width 27 height 10
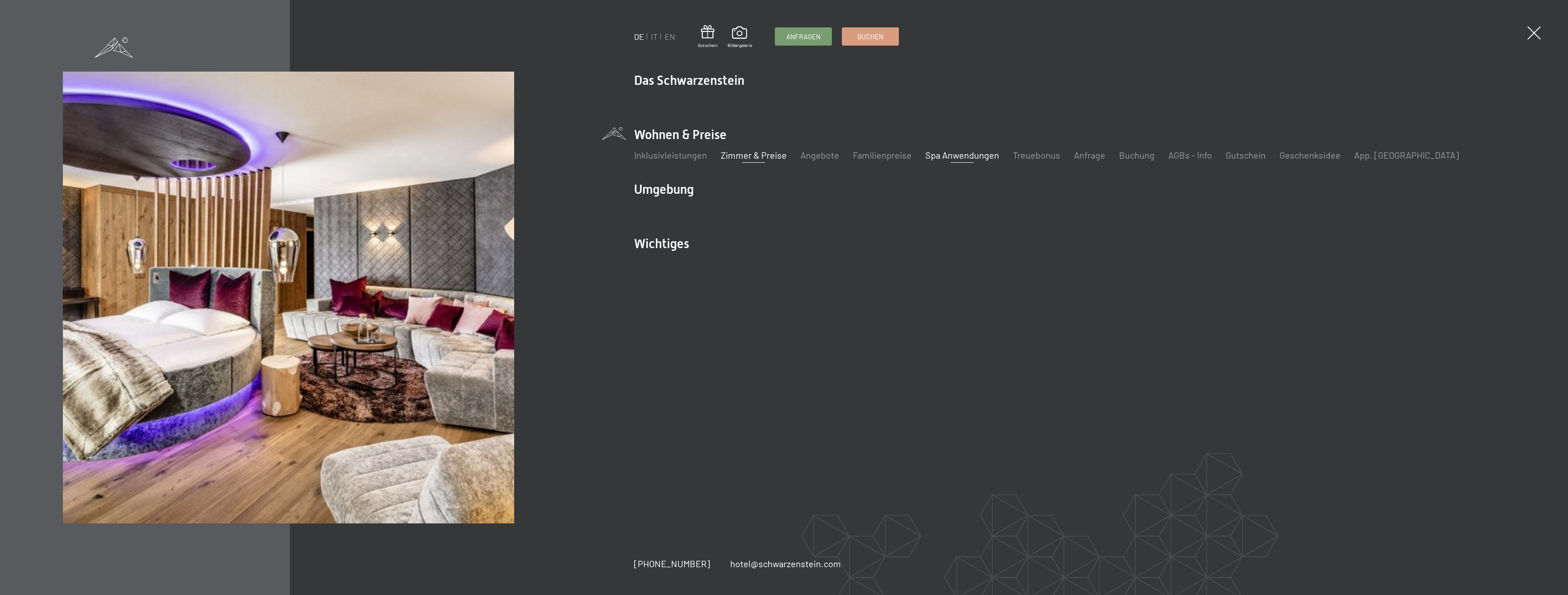
click at [964, 152] on link "Spa Anwendungen" at bounding box center [962, 155] width 74 height 11
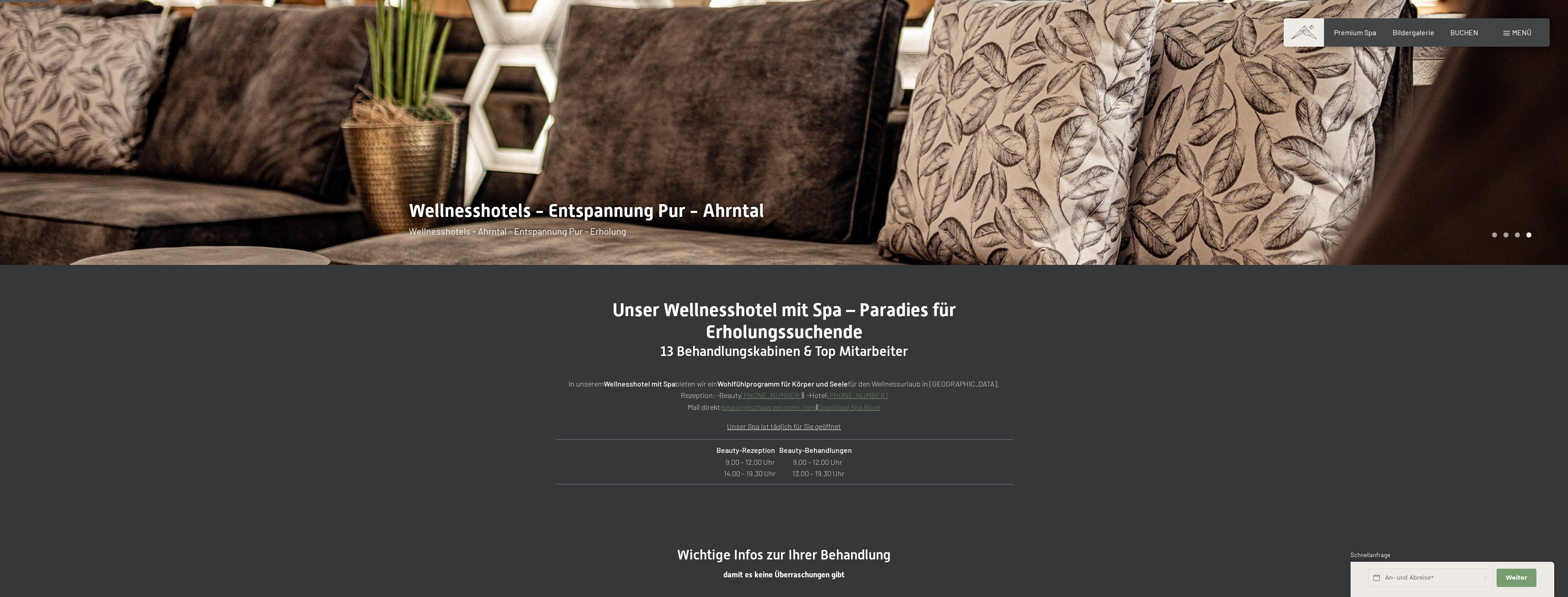
scroll to position [504, 0]
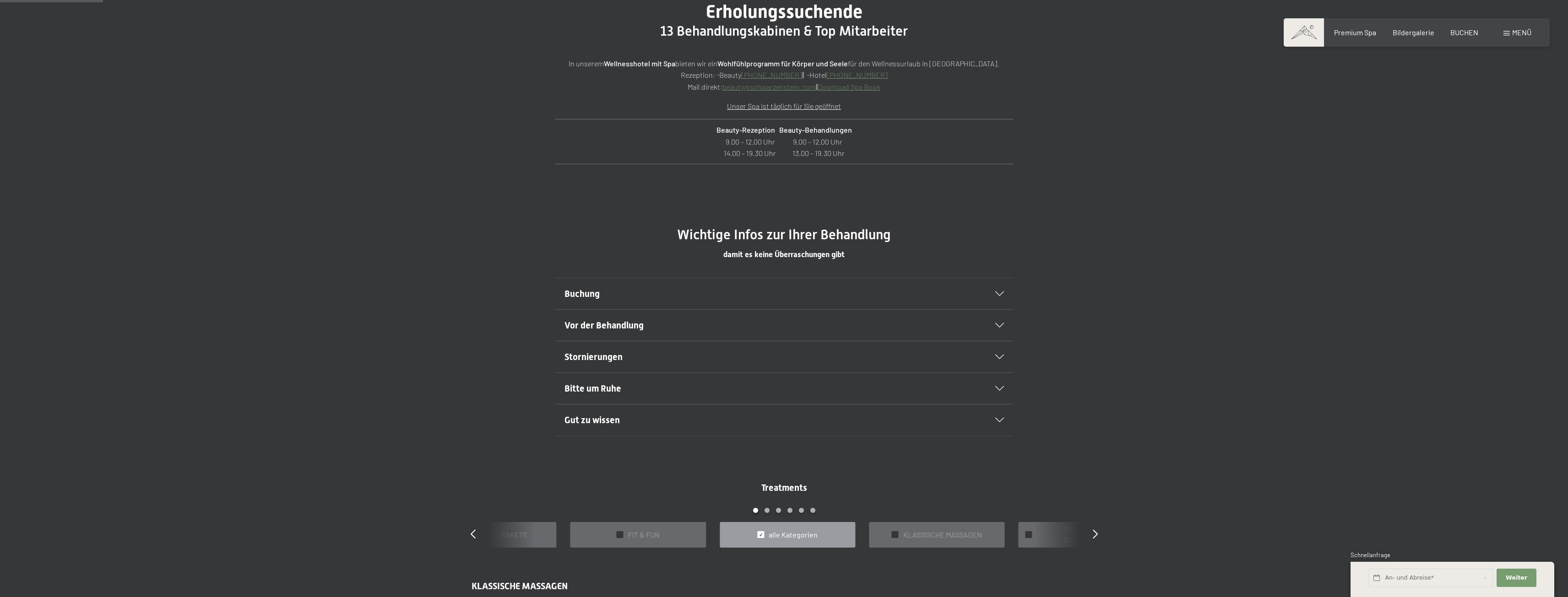
click at [607, 327] on span "Vor der Behandlung" at bounding box center [604, 325] width 79 height 11
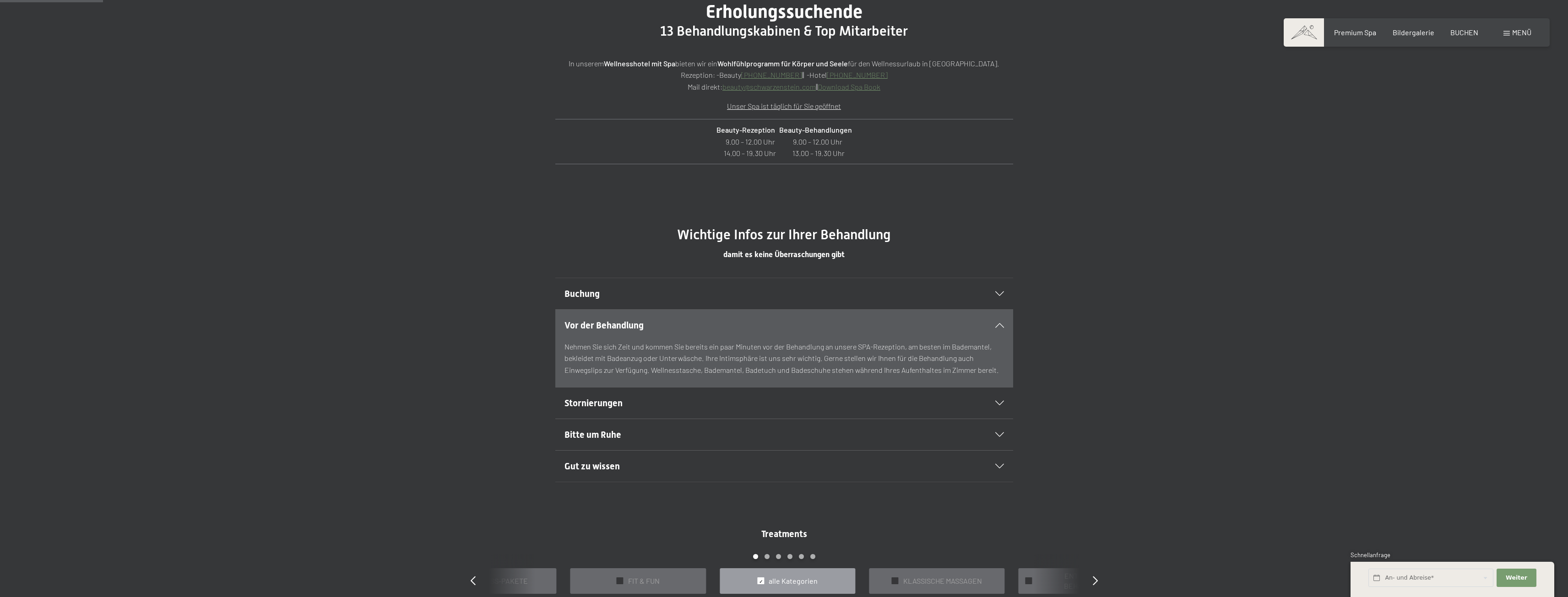
click at [597, 297] on span "Buchung" at bounding box center [582, 294] width 35 height 11
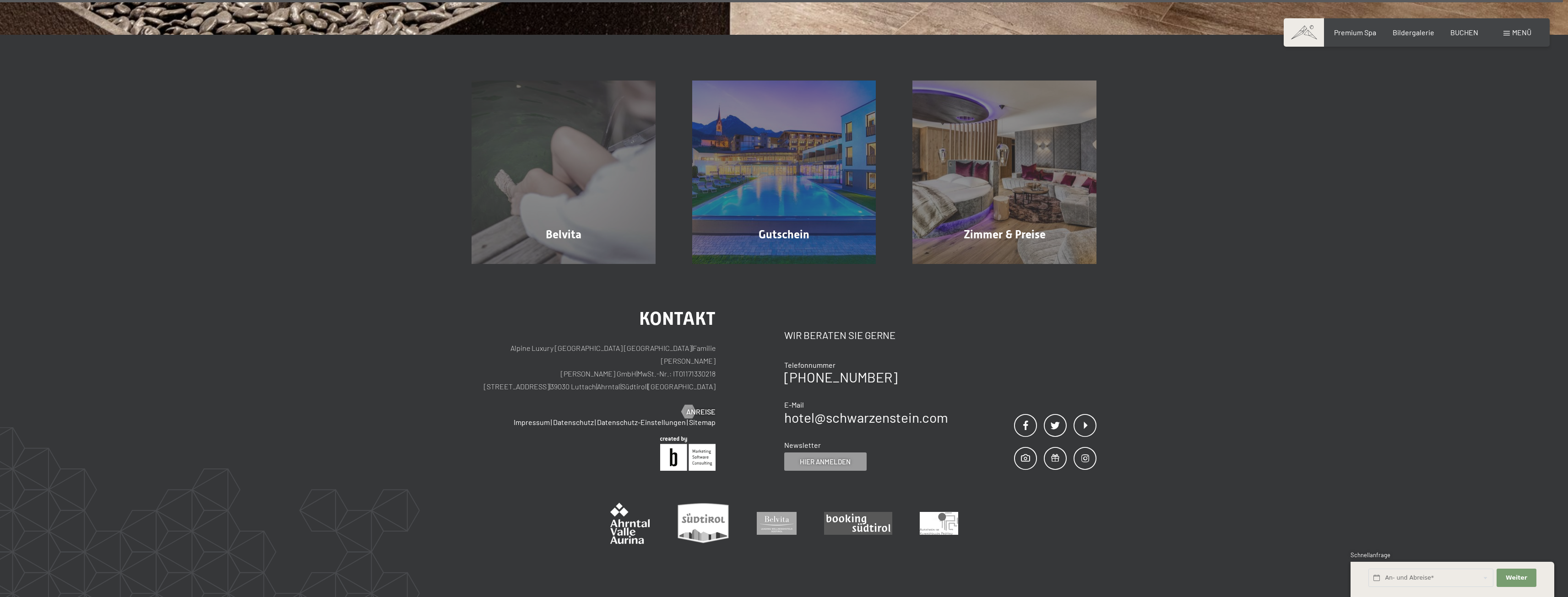
scroll to position [7645, 0]
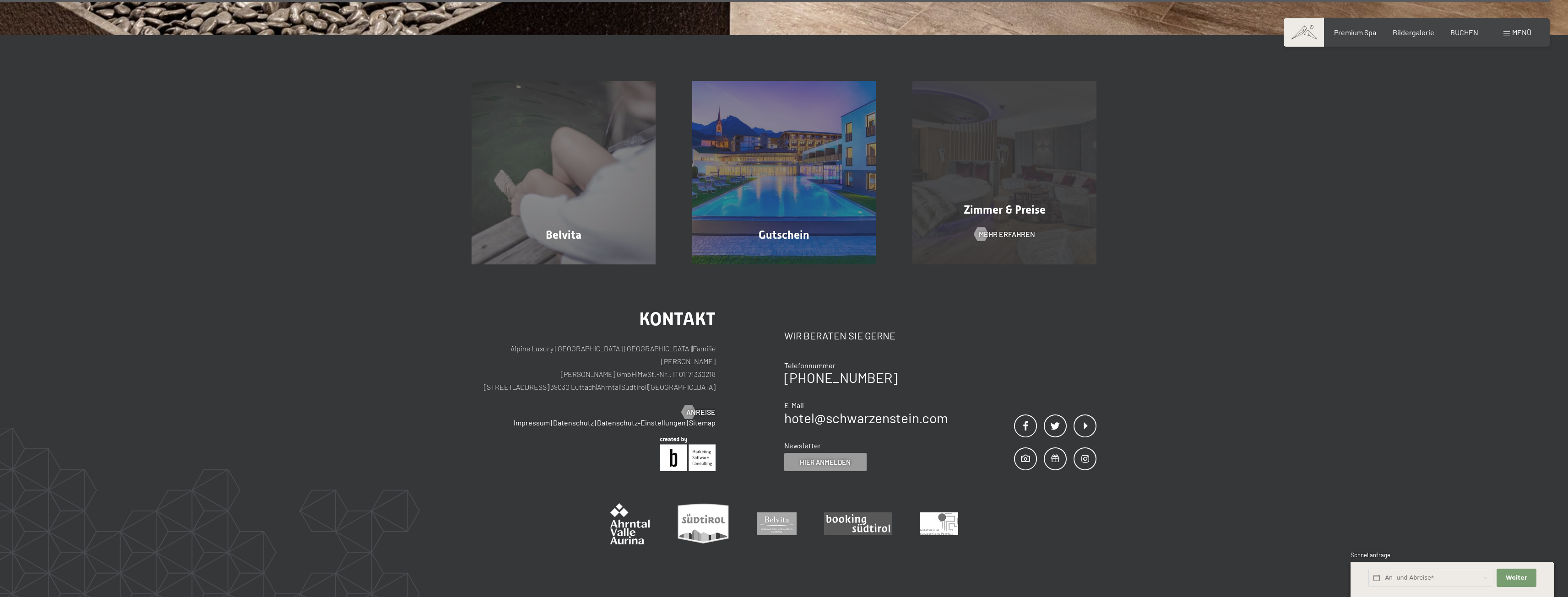
click at [1051, 171] on div "Zimmer & Preise Mehr erfahren" at bounding box center [1004, 172] width 221 height 184
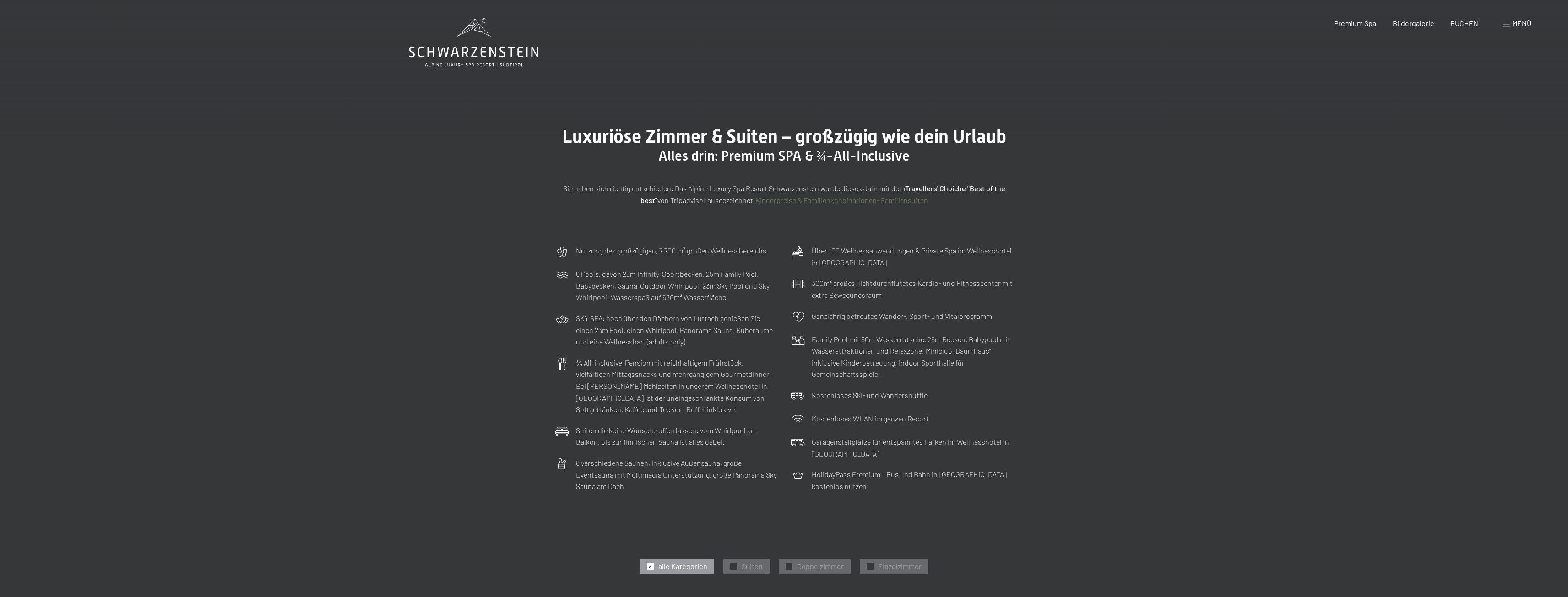
click at [1512, 26] on span "Menü" at bounding box center [1521, 22] width 19 height 8
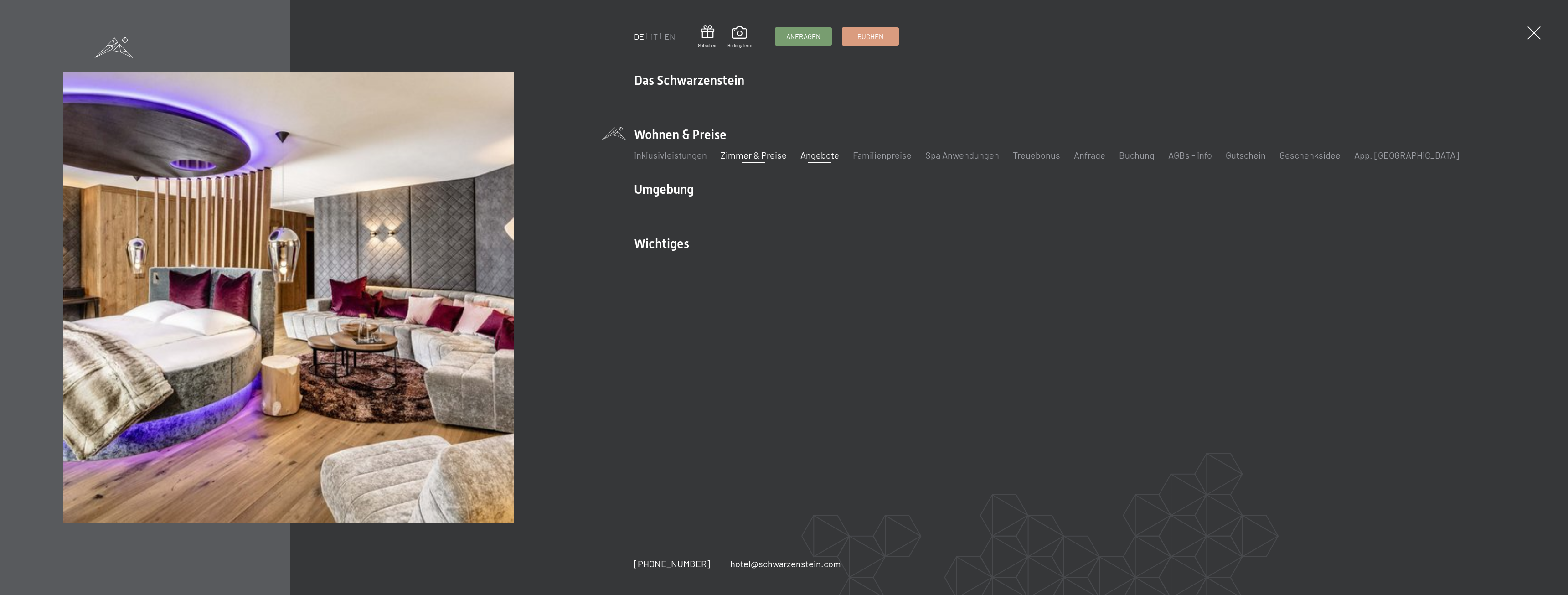
click at [818, 155] on link "Angebote" at bounding box center [820, 155] width 38 height 11
click at [741, 155] on link "Zimmer & Preise" at bounding box center [753, 155] width 66 height 11
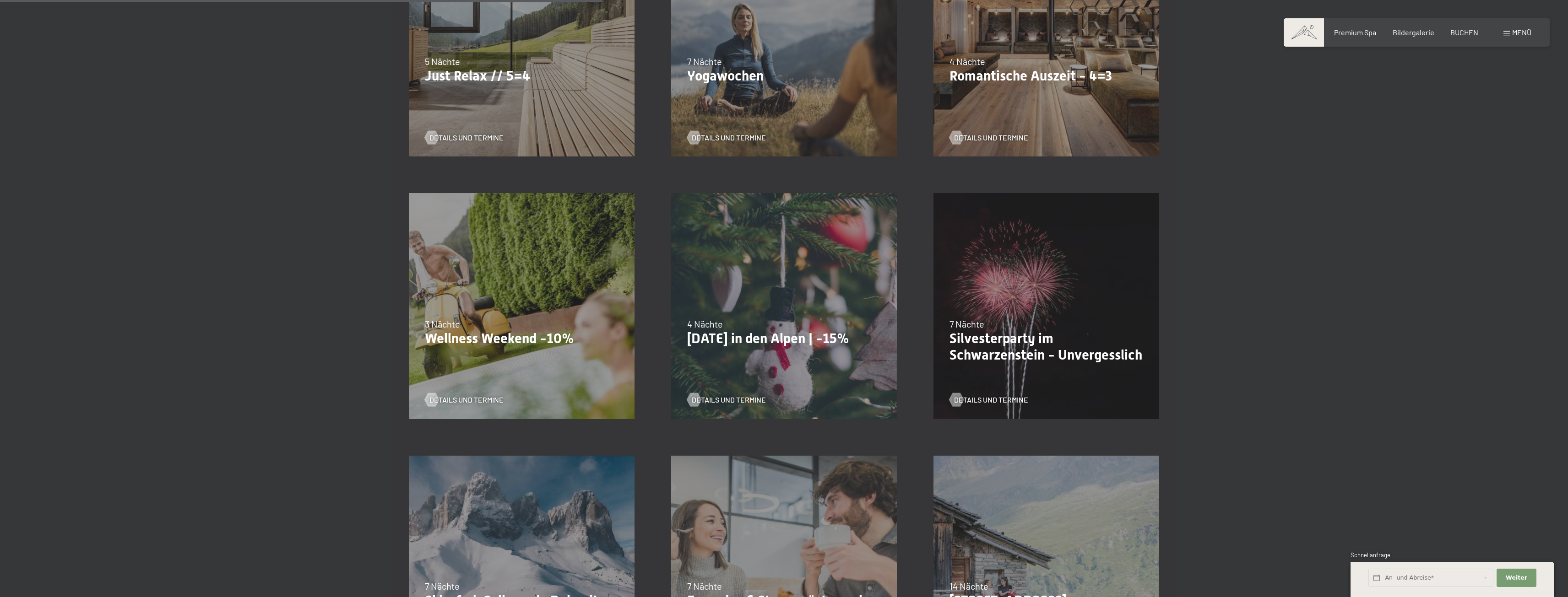
scroll to position [824, 0]
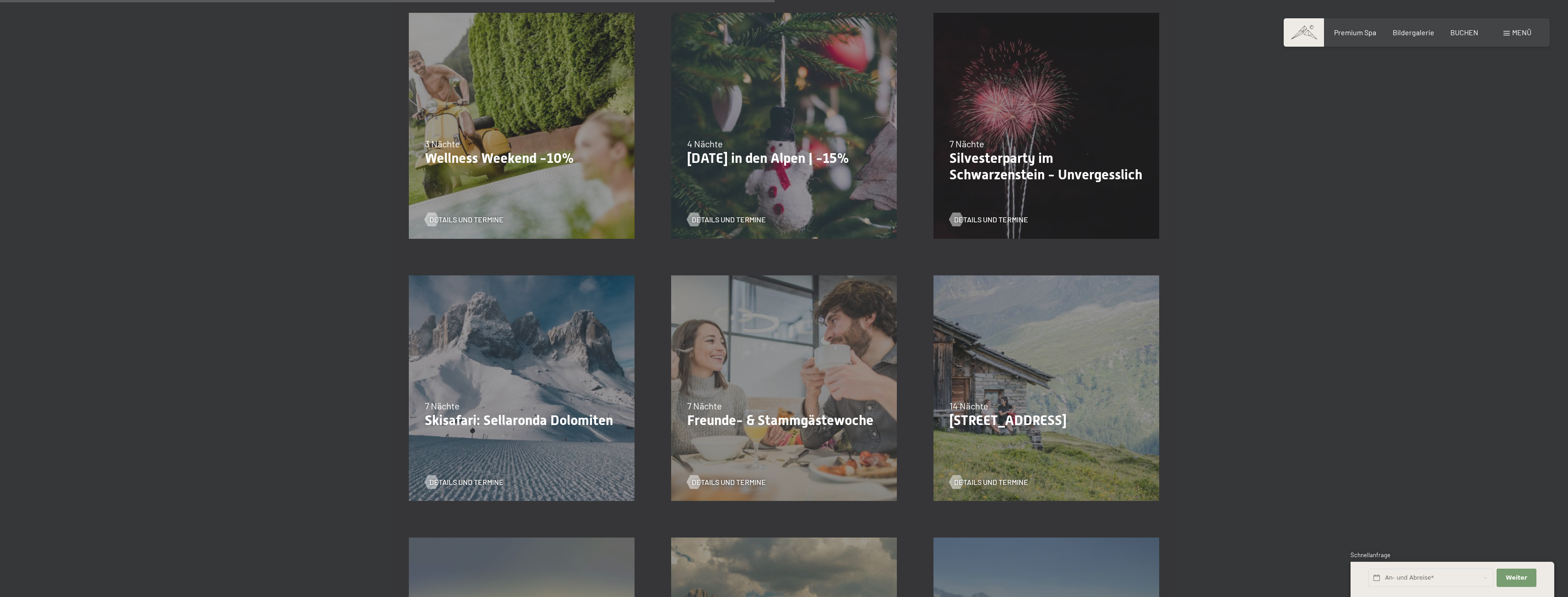
click at [1119, 128] on div "[DATE]–[DATE] 7 Nächte Silvesterparty im Schwarzenstein - Unvergesslich Details…" at bounding box center [1046, 125] width 262 height 262
click at [980, 218] on span "Details und Termine" at bounding box center [999, 219] width 74 height 10
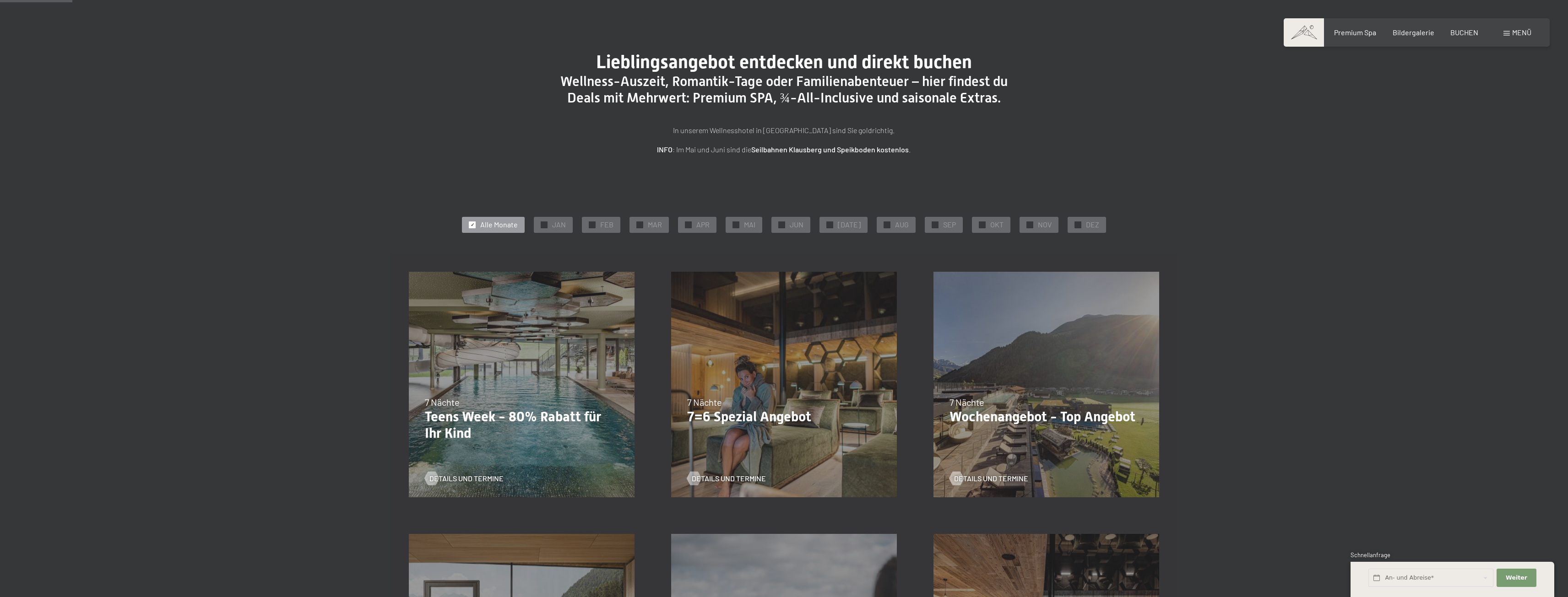
scroll to position [0, 0]
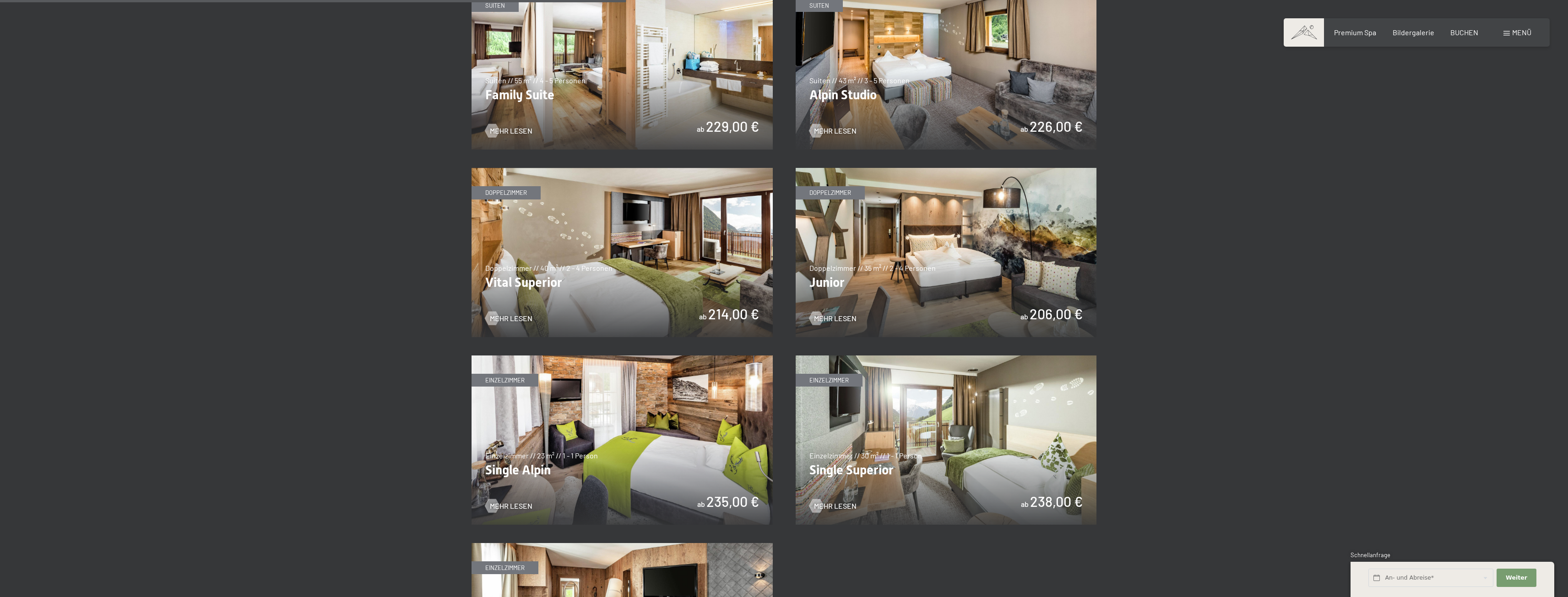
scroll to position [1189, 0]
click at [618, 264] on img at bounding box center [622, 253] width 301 height 169
